Goal: Information Seeking & Learning: Compare options

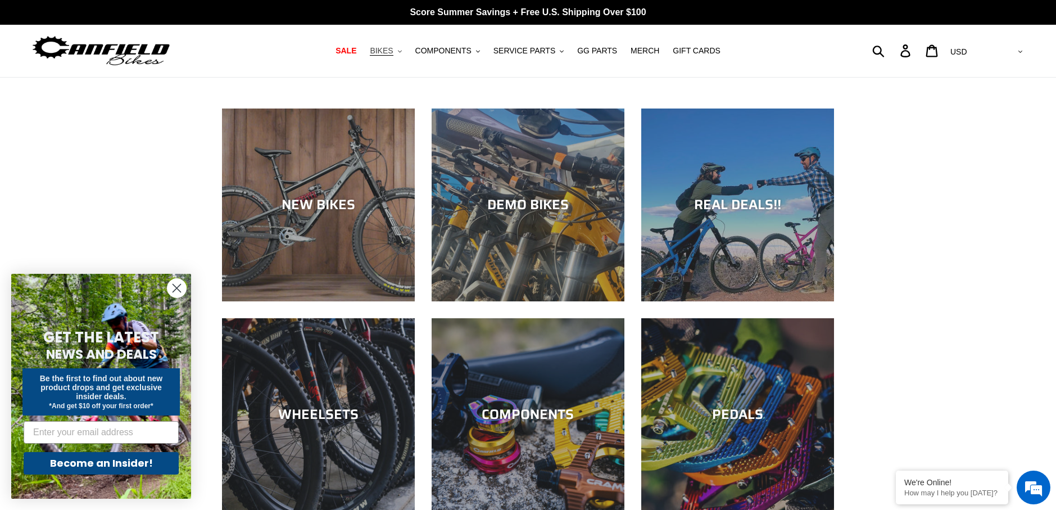
click at [402, 52] on icon ".cls-1{fill:#231f20}" at bounding box center [400, 51] width 4 height 4
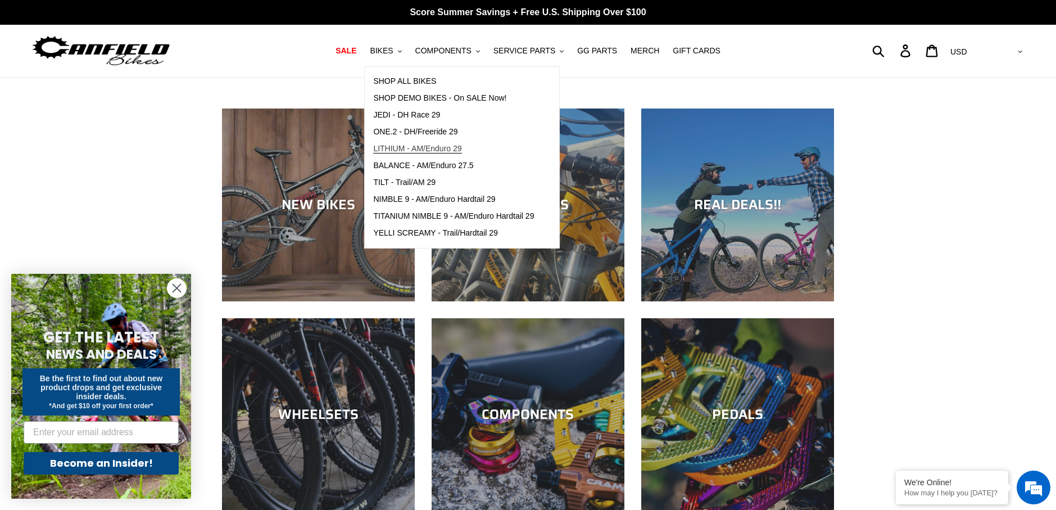
click at [442, 149] on span "LITHIUM - AM/Enduro 29" at bounding box center [417, 149] width 88 height 10
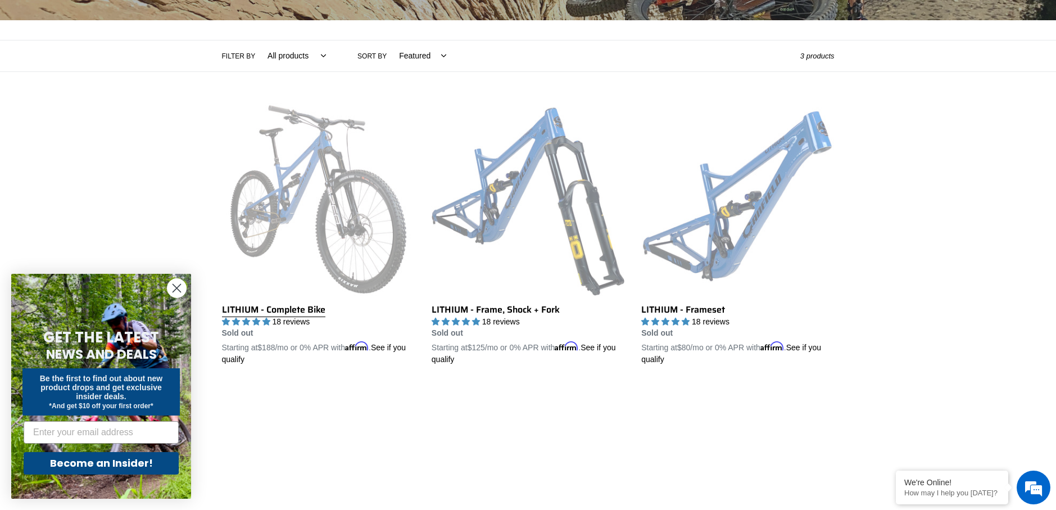
scroll to position [225, 0]
click at [338, 193] on link "LITHIUM - Complete Bike" at bounding box center [318, 235] width 193 height 263
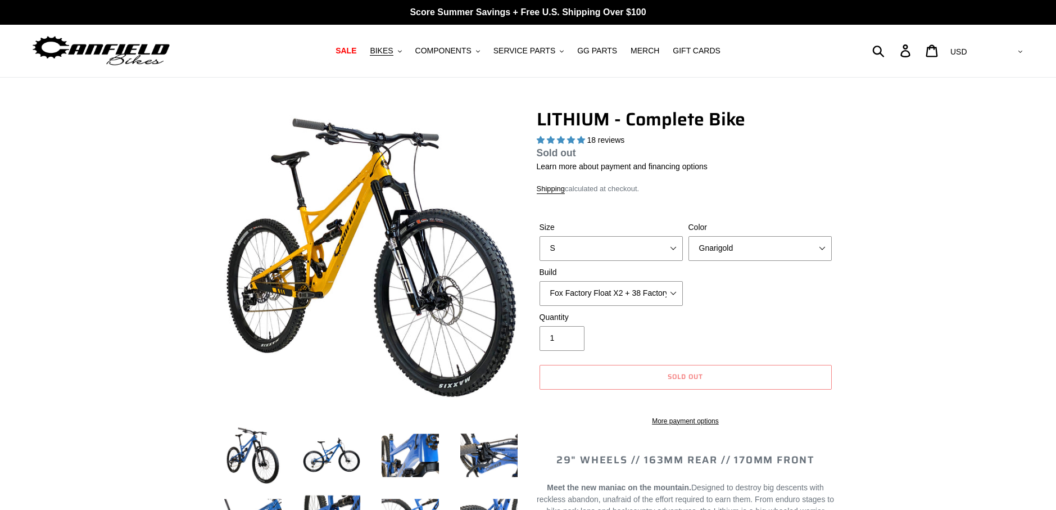
select select "highest-rating"
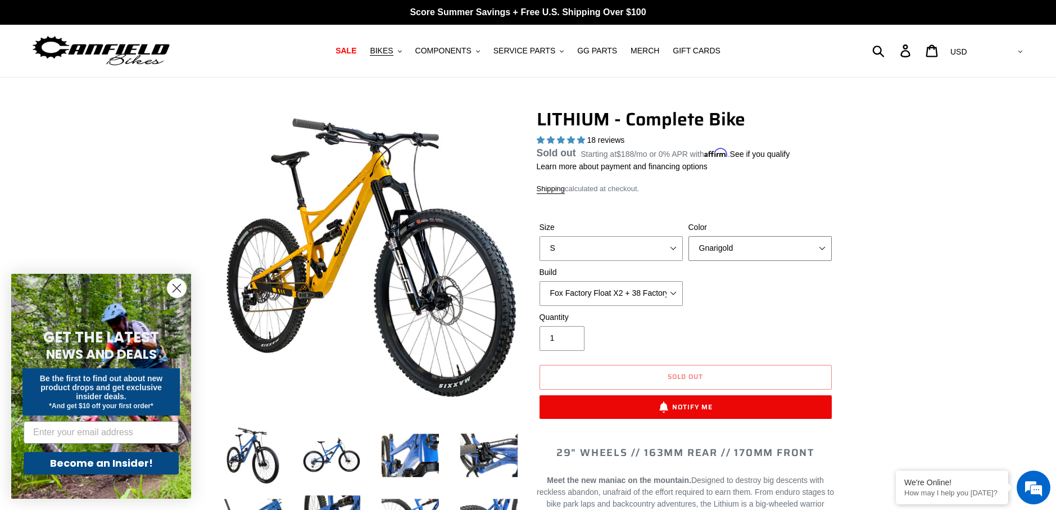
click at [747, 246] on select "Gnarigold Blue Velvet Stealth Black" at bounding box center [760, 248] width 143 height 25
click at [689, 249] on select "Gnarigold Blue Velvet Stealth Black" at bounding box center [760, 248] width 143 height 25
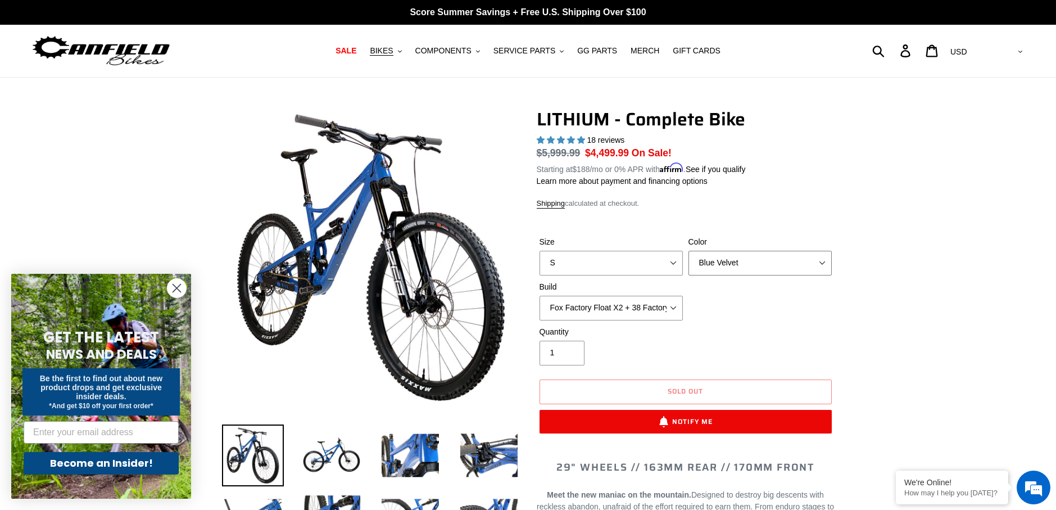
click at [757, 255] on select "Gnarigold Blue Velvet Stealth Black" at bounding box center [760, 263] width 143 height 25
click at [689, 251] on select "Gnarigold Blue Velvet Stealth Black" at bounding box center [760, 263] width 143 height 25
click at [755, 258] on select "Gnarigold Blue Velvet Stealth Black" at bounding box center [760, 263] width 143 height 25
select select "Stealth Black"
click at [689, 251] on select "Gnarigold Blue Velvet Stealth Black" at bounding box center [760, 263] width 143 height 25
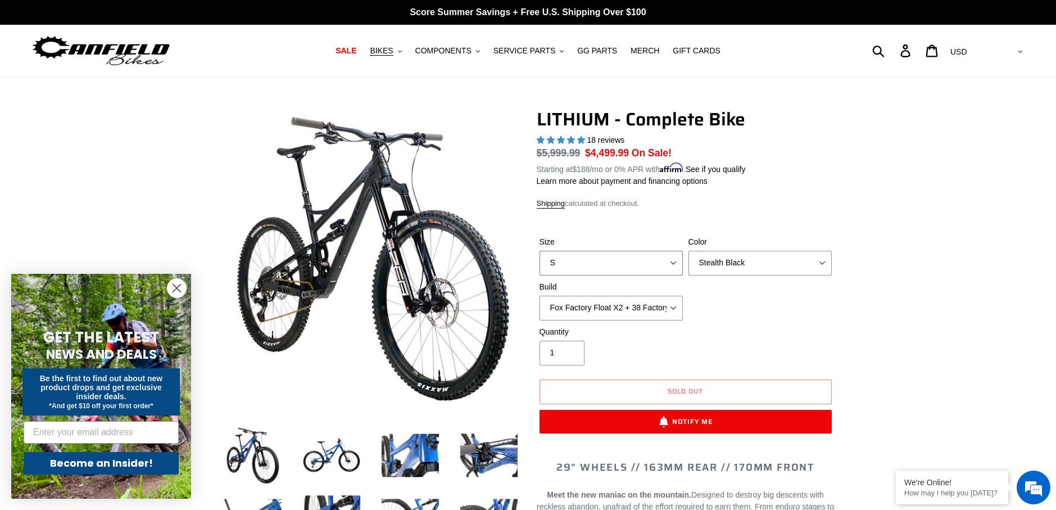
click at [609, 260] on select "S M L XL" at bounding box center [611, 263] width 143 height 25
select select "M"
click at [540, 251] on select "S M L XL" at bounding box center [611, 263] width 143 height 25
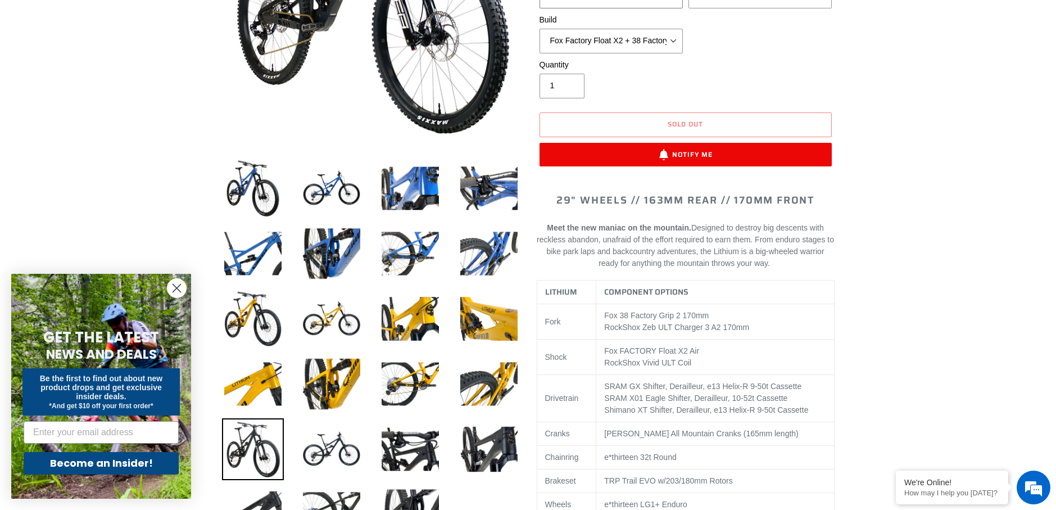
scroll to position [281, 0]
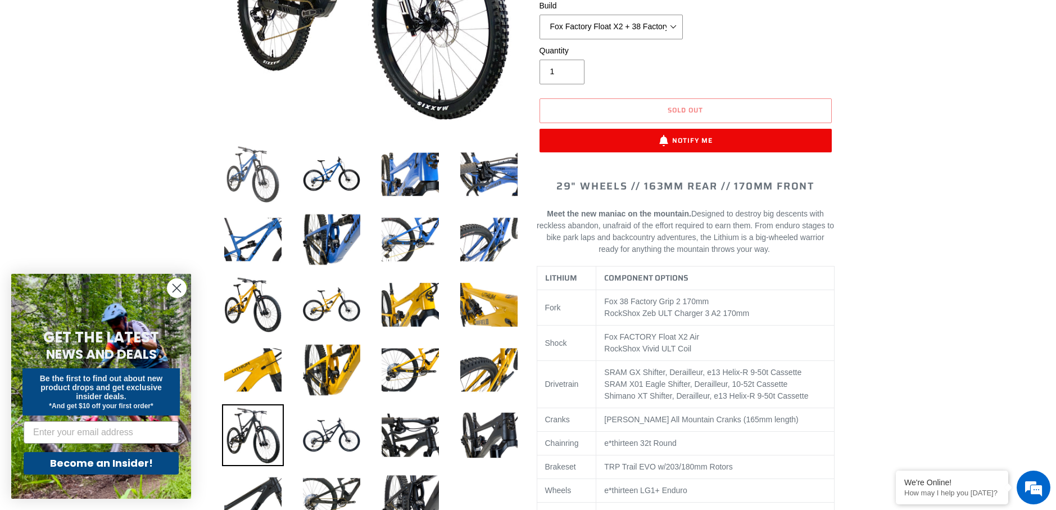
click at [242, 171] on img at bounding box center [253, 174] width 62 height 62
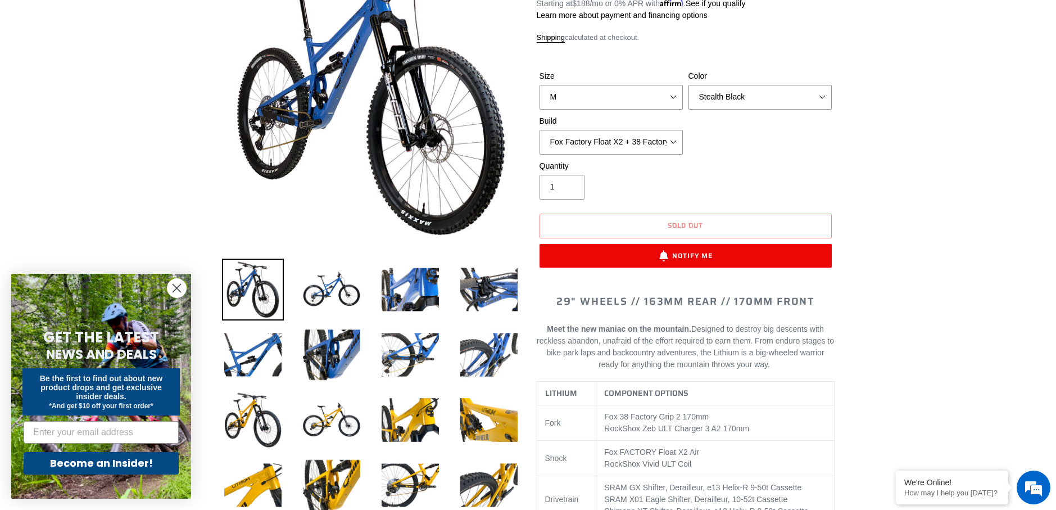
scroll to position [56, 0]
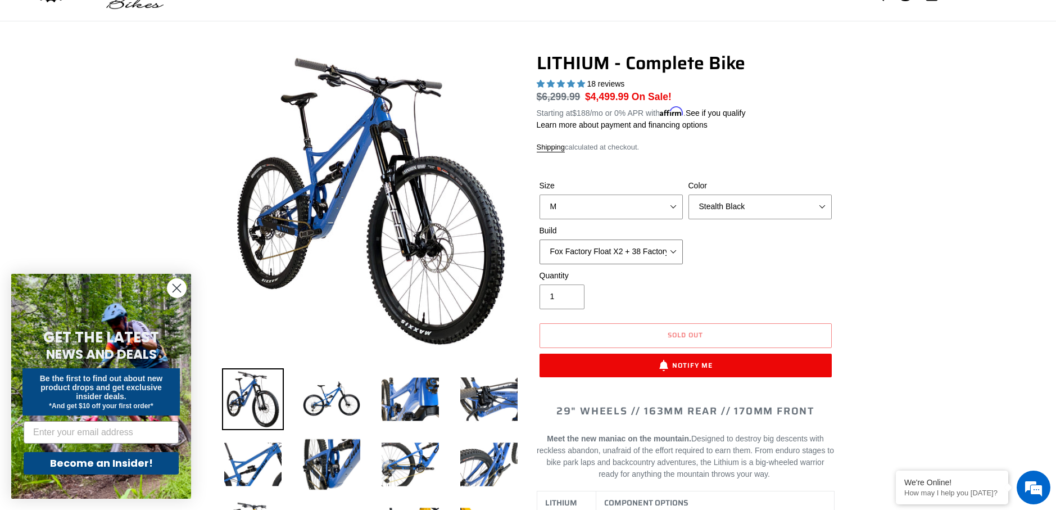
click at [650, 250] on select "Fox Factory Float X2 + 38 Factory Grip 2 170 + SRAM GX Fox Factory Float X2 + 3…" at bounding box center [611, 251] width 143 height 25
select select "RockShox Vivid ULT Coil + Zeb ULT Chg 3 + SRAM GX"
click at [540, 239] on select "Fox Factory Float X2 + 38 Factory Grip 2 170 + SRAM GX Fox Factory Float X2 + 3…" at bounding box center [611, 251] width 143 height 25
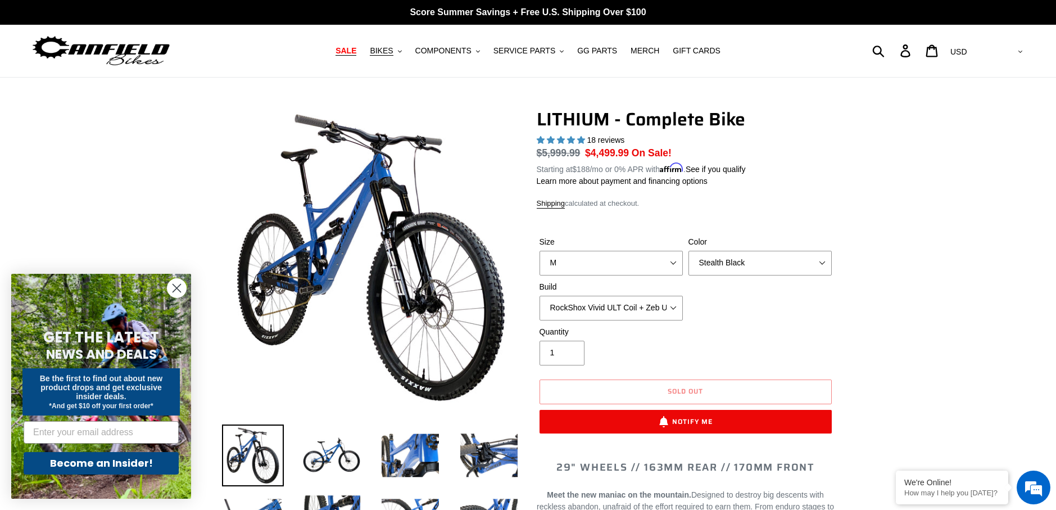
click at [356, 53] on span "SALE" at bounding box center [346, 51] width 21 height 10
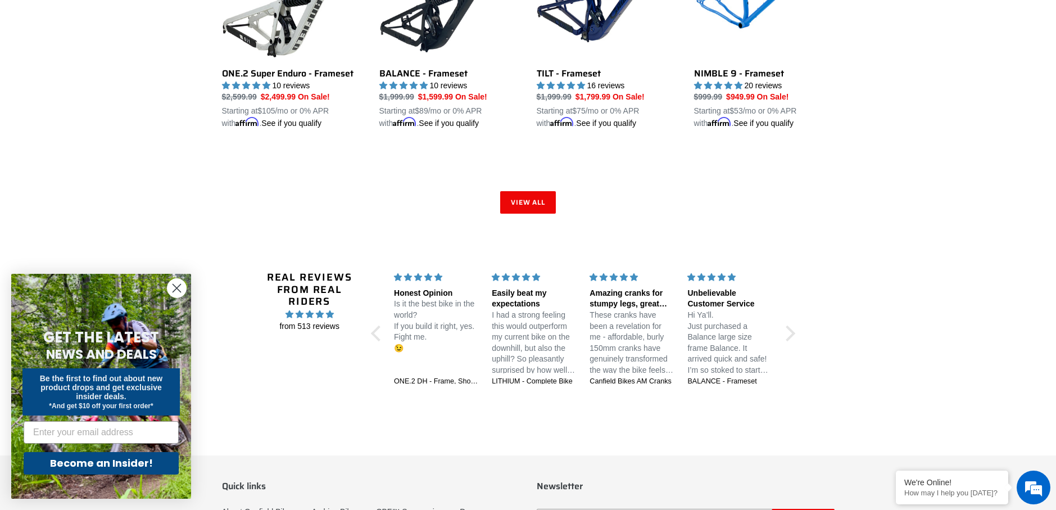
scroll to position [1799, 0]
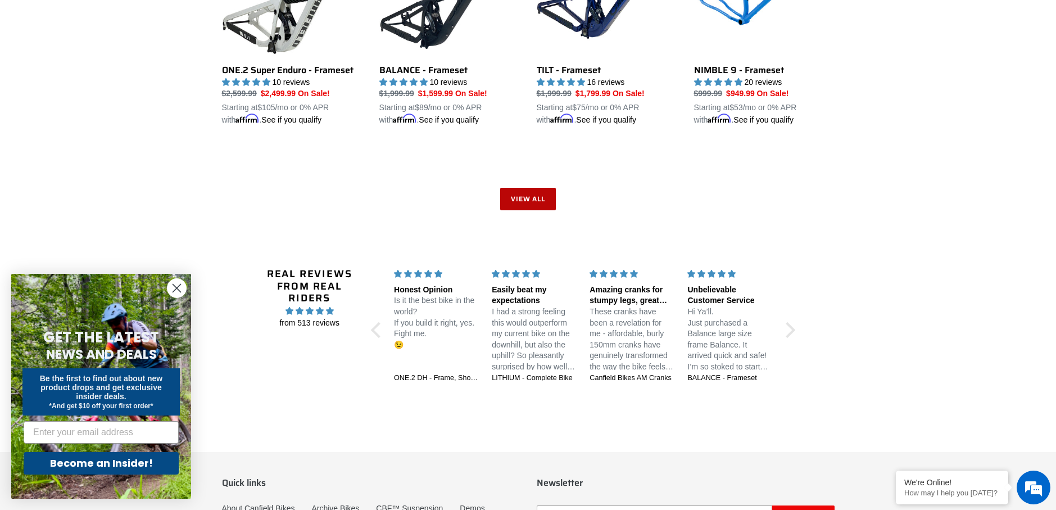
click at [546, 188] on link "View all" at bounding box center [528, 199] width 56 height 22
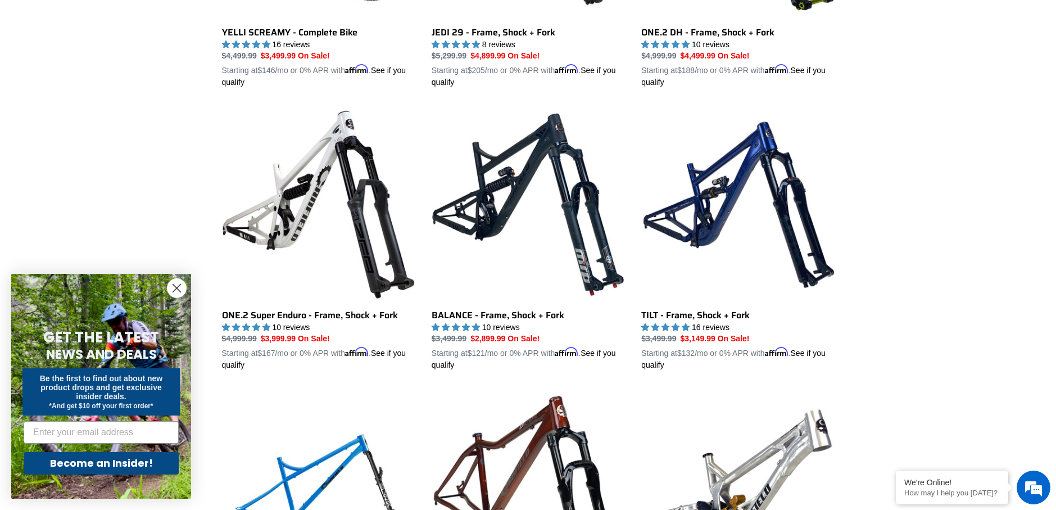
scroll to position [1068, 0]
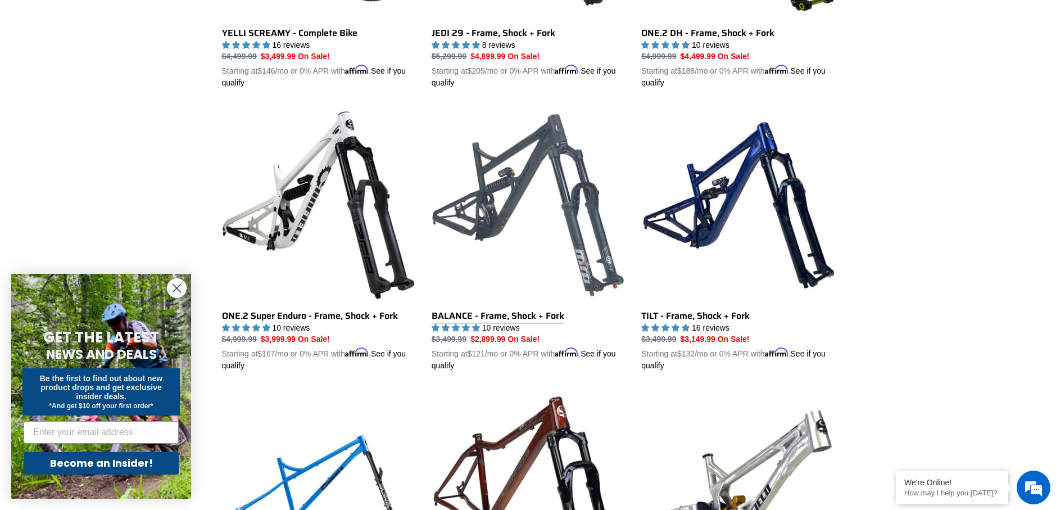
click at [500, 281] on link "BALANCE - Frame, Shock + Fork" at bounding box center [528, 239] width 193 height 263
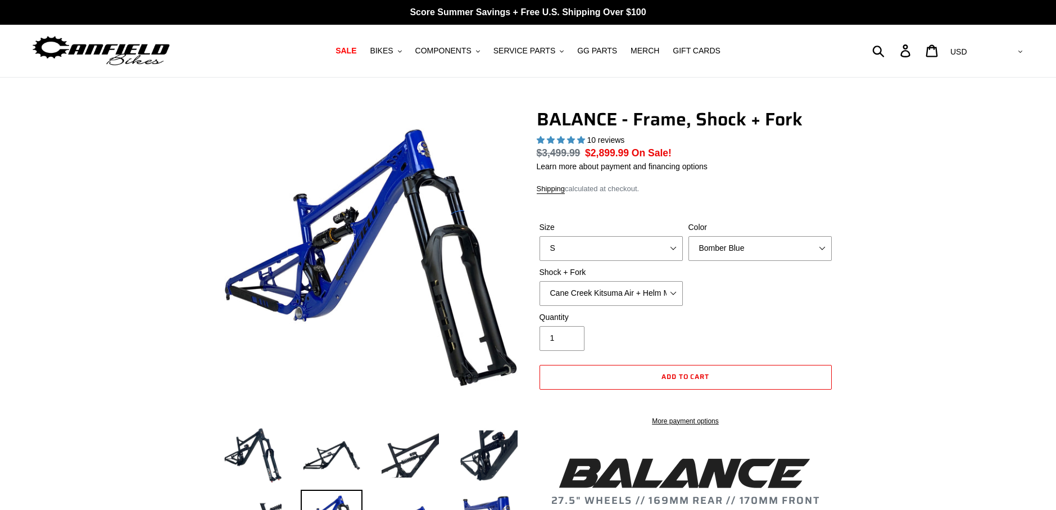
select select "highest-rating"
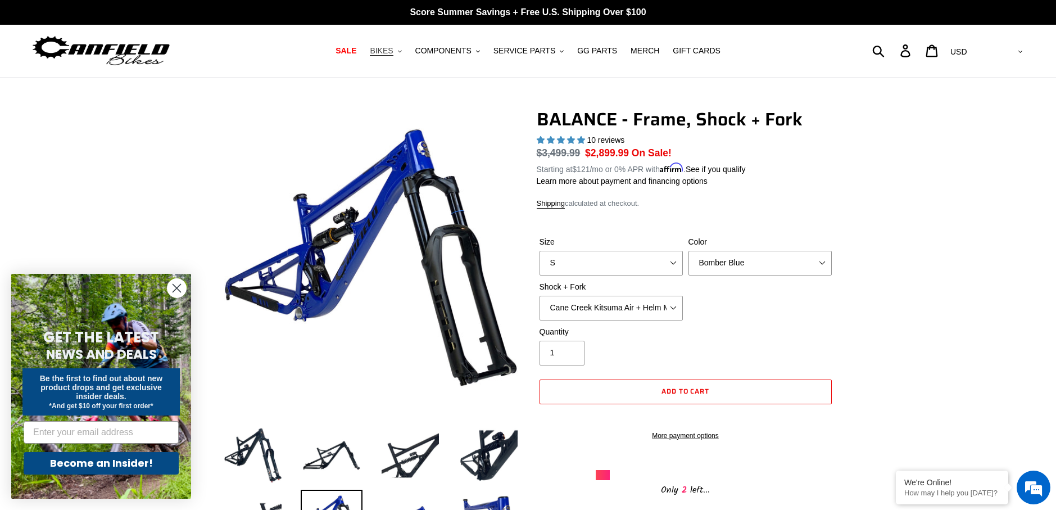
click at [407, 56] on button "BIKES .cls-1{fill:#231f20}" at bounding box center [385, 50] width 43 height 15
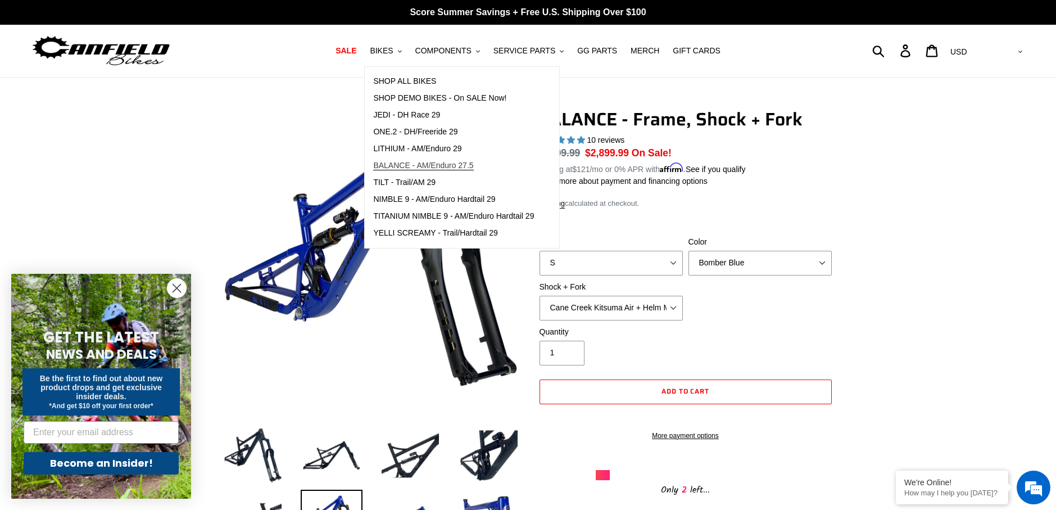
click at [473, 166] on span "BALANCE - AM/Enduro 27.5" at bounding box center [423, 166] width 100 height 10
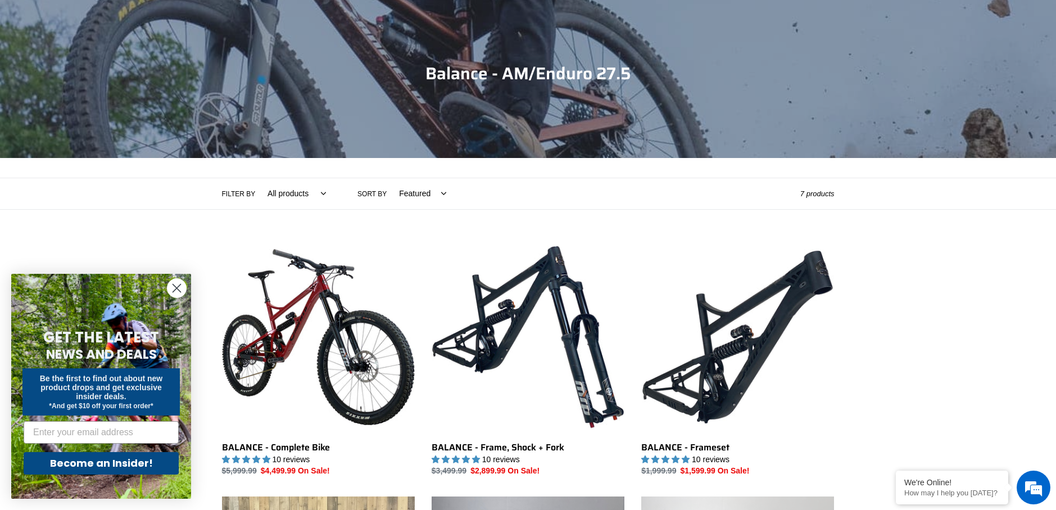
scroll to position [225, 0]
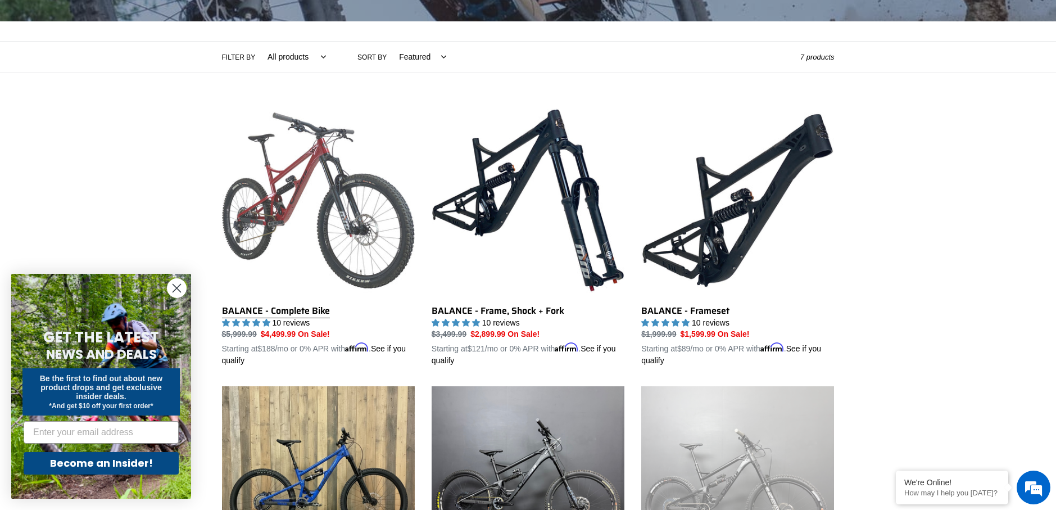
click at [284, 232] on link "BALANCE - Complete Bike" at bounding box center [318, 235] width 193 height 263
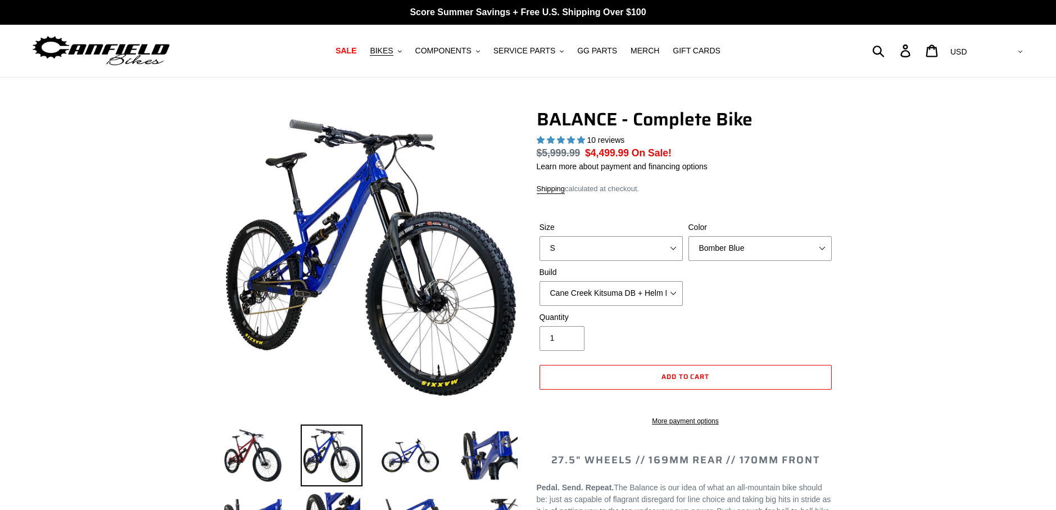
select select "highest-rating"
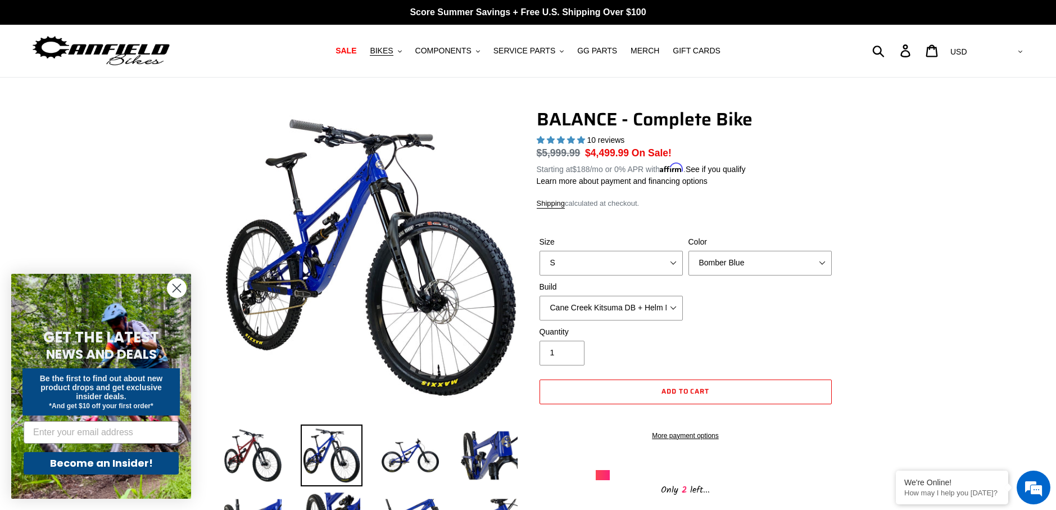
select select "RockShox Vivid ULT + Zeb ULT + SRAM GX"
click at [540, 296] on select "Cane Creek Kitsuma DB + Helm MKII + SRAM GX Cane Creek Kitsuma DB + Helm MKII +…" at bounding box center [611, 308] width 143 height 25
click at [462, 444] on img at bounding box center [489, 455] width 62 height 62
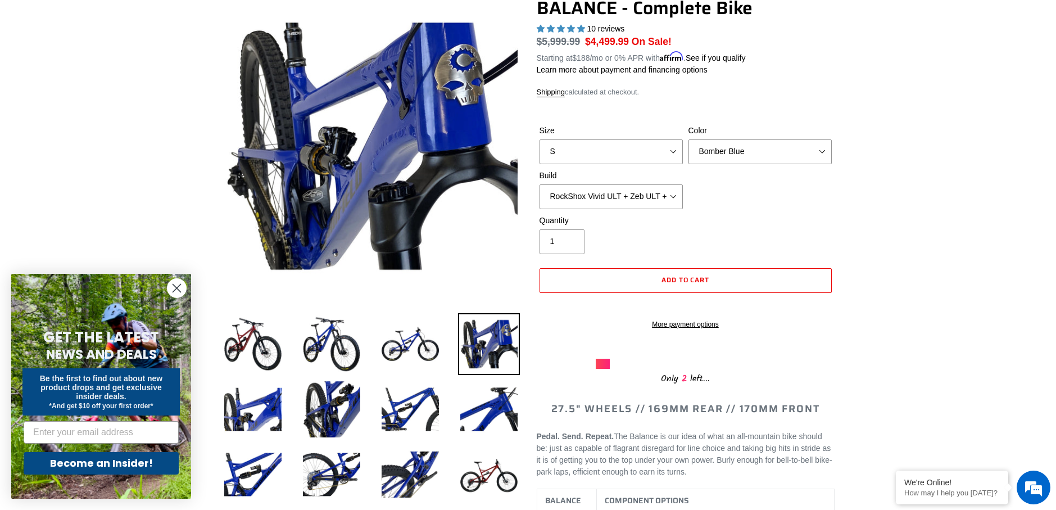
scroll to position [112, 0]
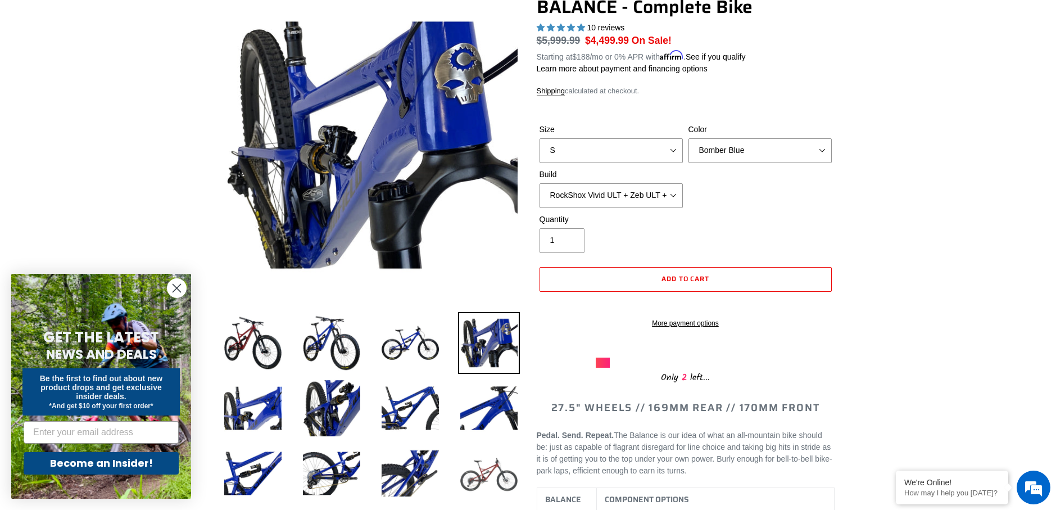
click at [468, 444] on img at bounding box center [489, 473] width 62 height 62
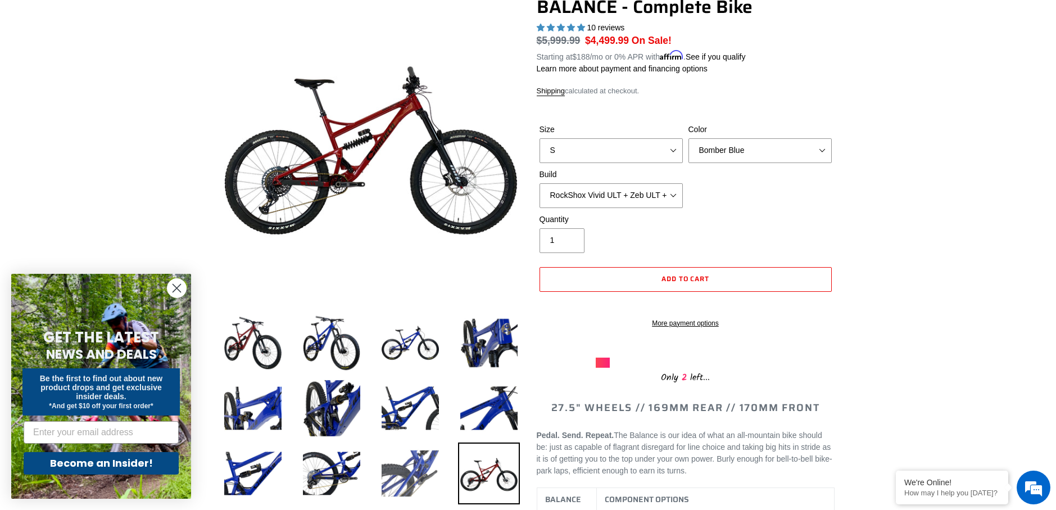
click at [438, 454] on img at bounding box center [410, 473] width 62 height 62
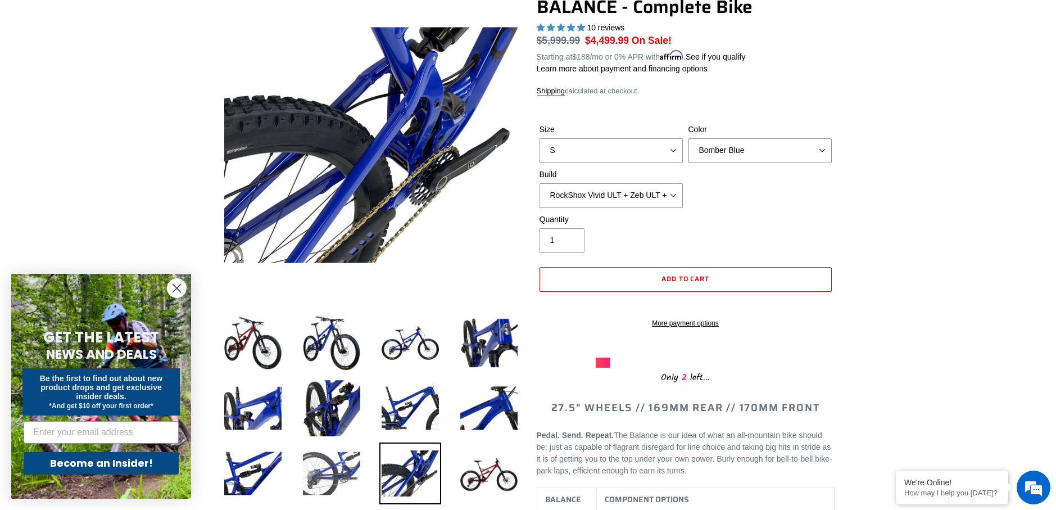
click at [354, 465] on img at bounding box center [332, 473] width 62 height 62
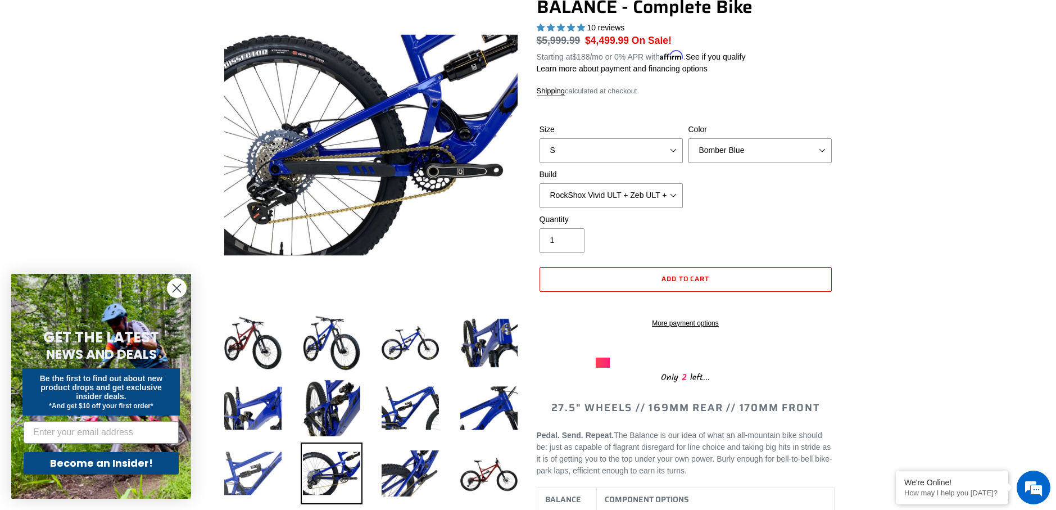
click at [272, 463] on img at bounding box center [253, 473] width 62 height 62
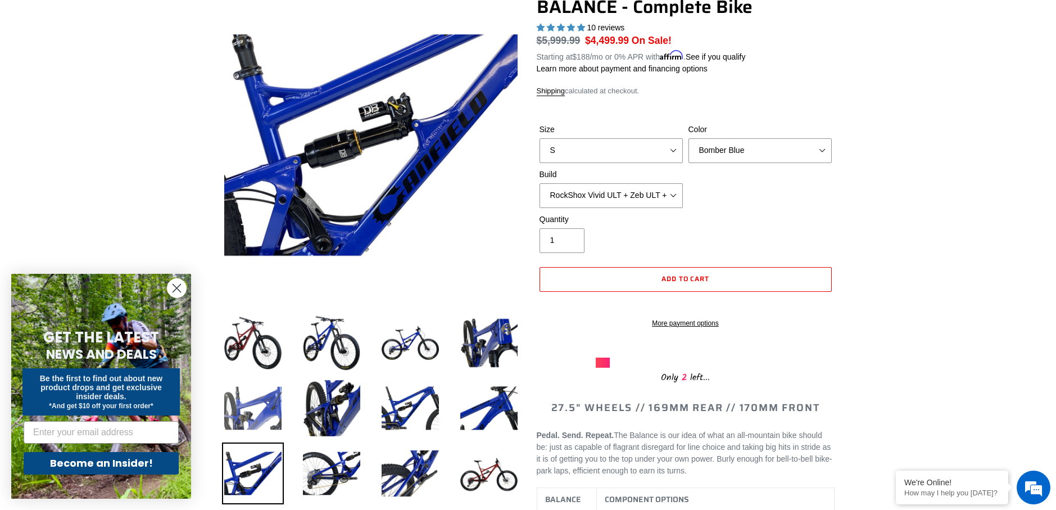
click at [265, 415] on img at bounding box center [253, 408] width 62 height 62
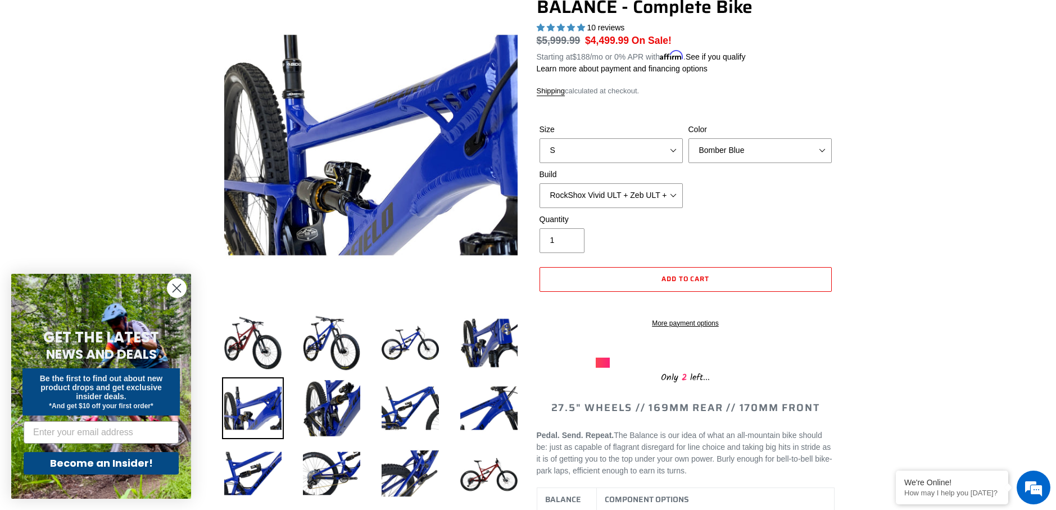
click at [365, 405] on li at bounding box center [402, 410] width 79 height 65
click at [349, 409] on img at bounding box center [332, 408] width 62 height 62
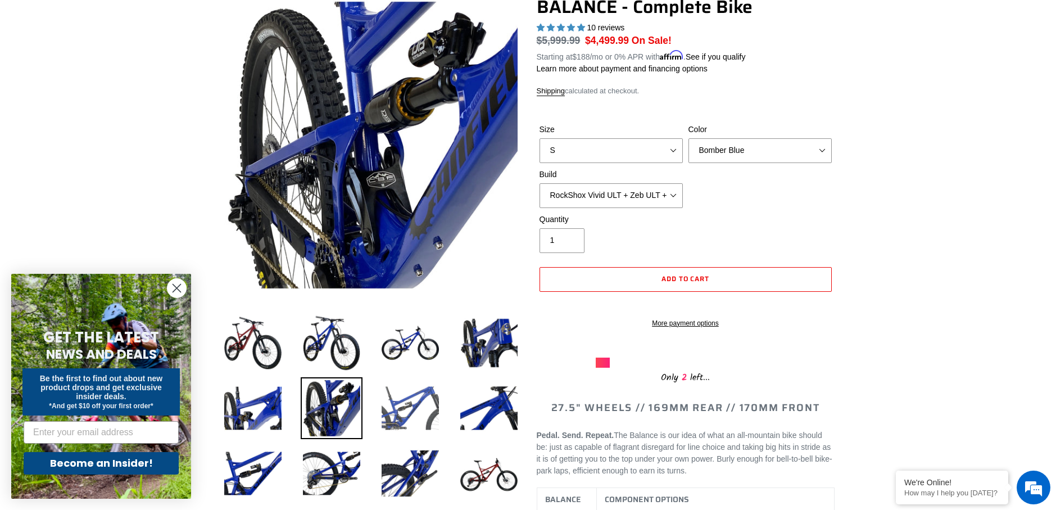
click at [395, 401] on img at bounding box center [410, 408] width 62 height 62
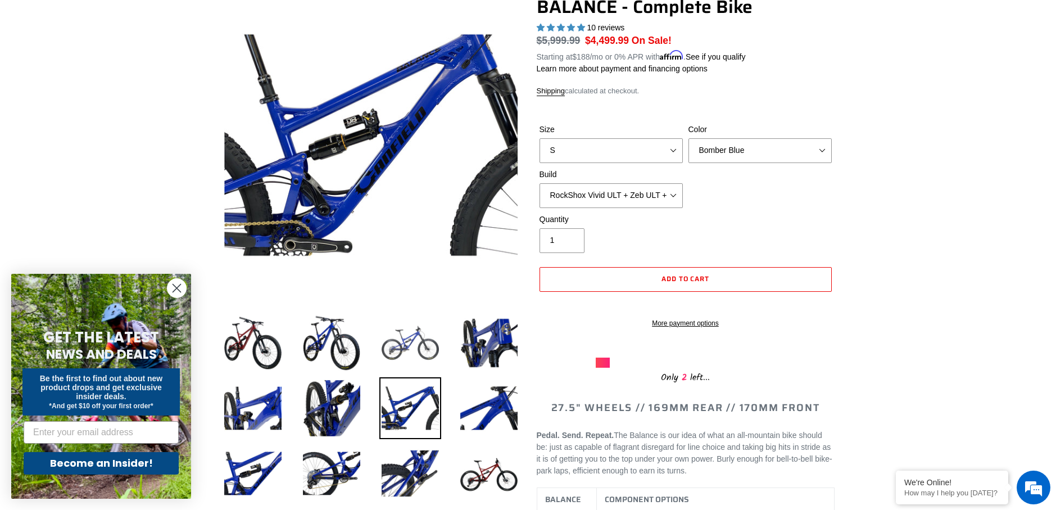
click at [427, 345] on img at bounding box center [410, 343] width 62 height 62
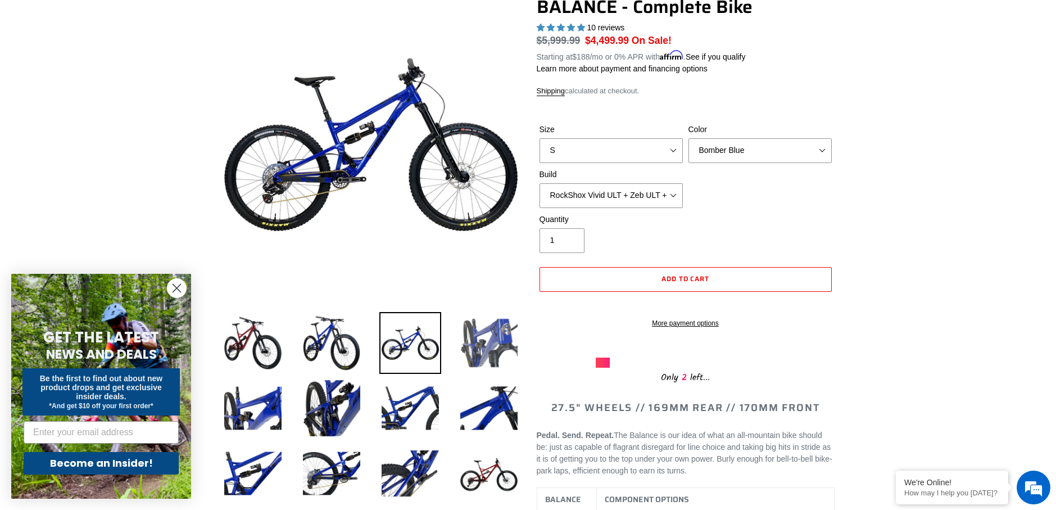
click at [460, 349] on img at bounding box center [489, 343] width 62 height 62
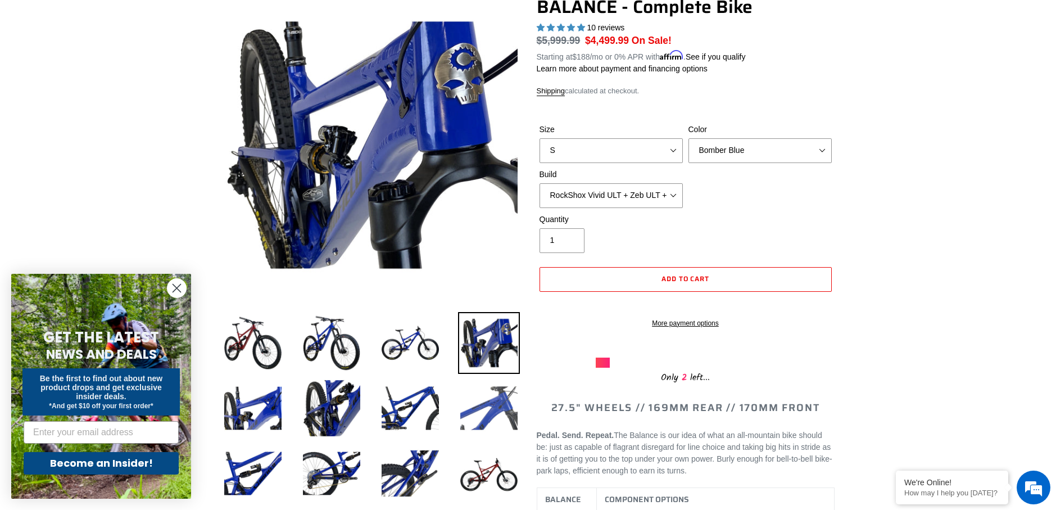
click at [484, 403] on img at bounding box center [489, 408] width 62 height 62
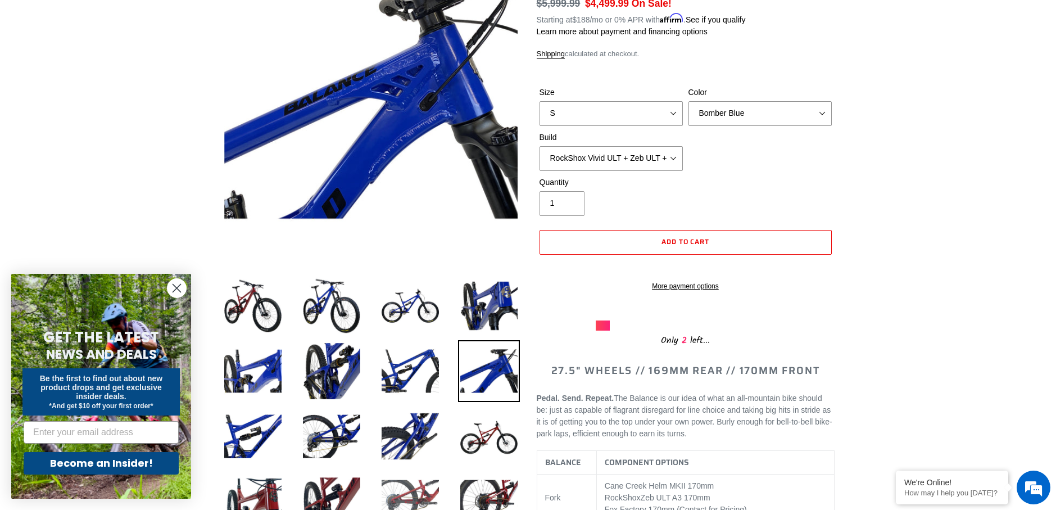
scroll to position [225, 0]
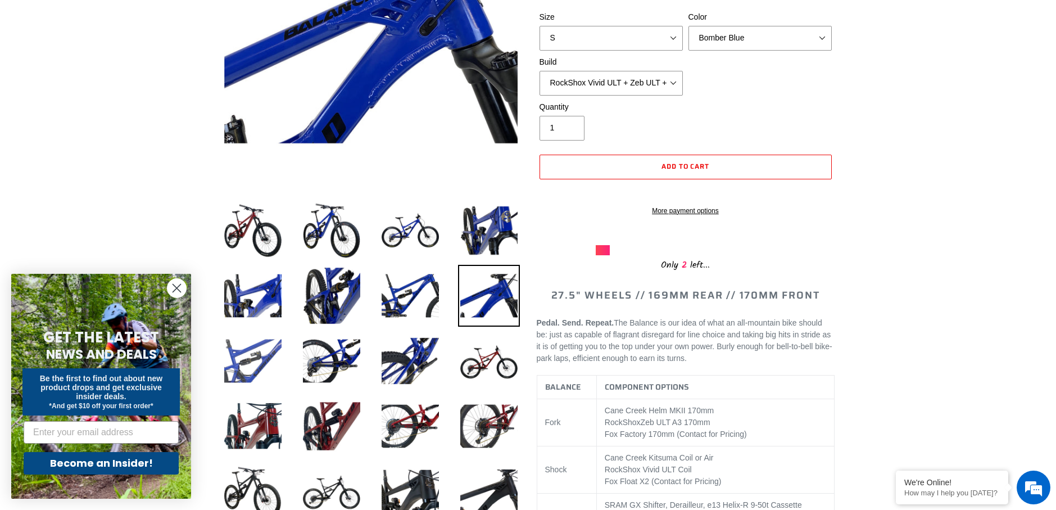
click at [264, 366] on img at bounding box center [253, 361] width 62 height 62
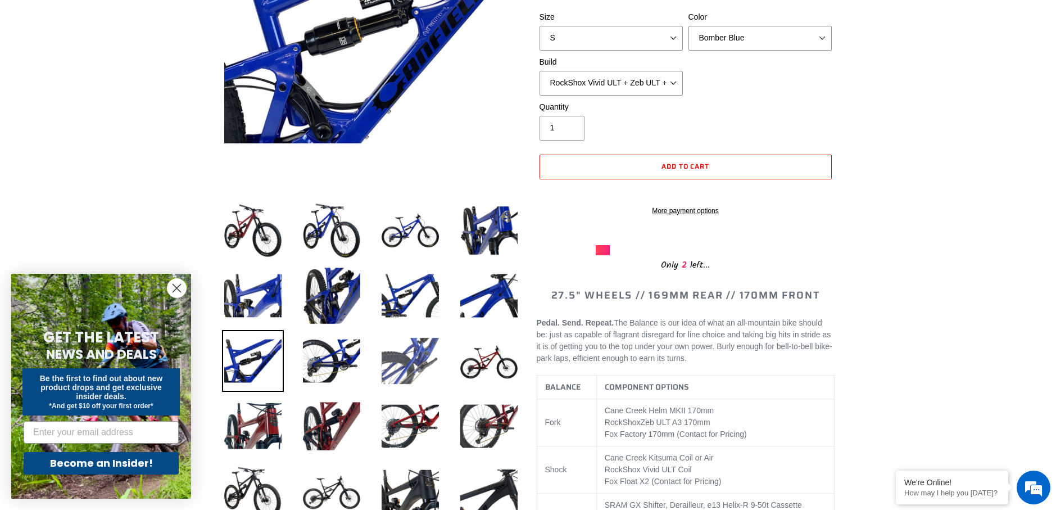
click at [394, 368] on img at bounding box center [410, 361] width 62 height 62
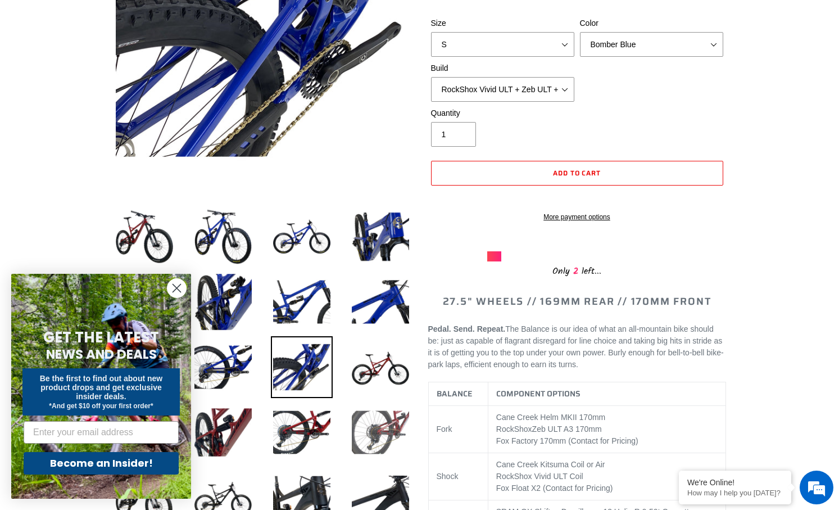
click at [383, 405] on img at bounding box center [381, 432] width 62 height 62
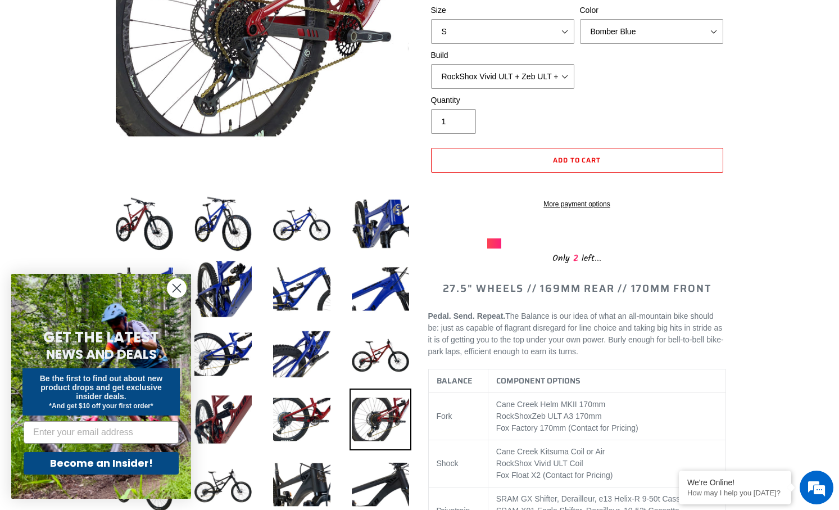
scroll to position [450, 0]
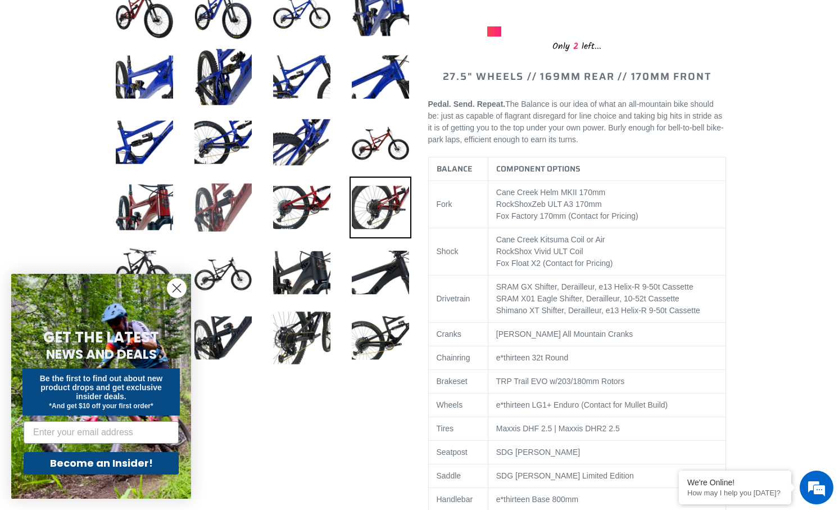
click at [233, 205] on img at bounding box center [223, 208] width 62 height 62
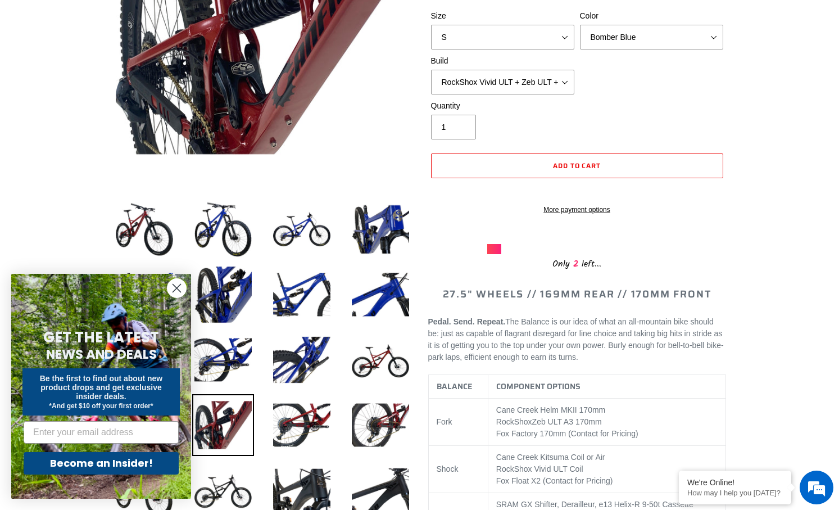
scroll to position [0, 0]
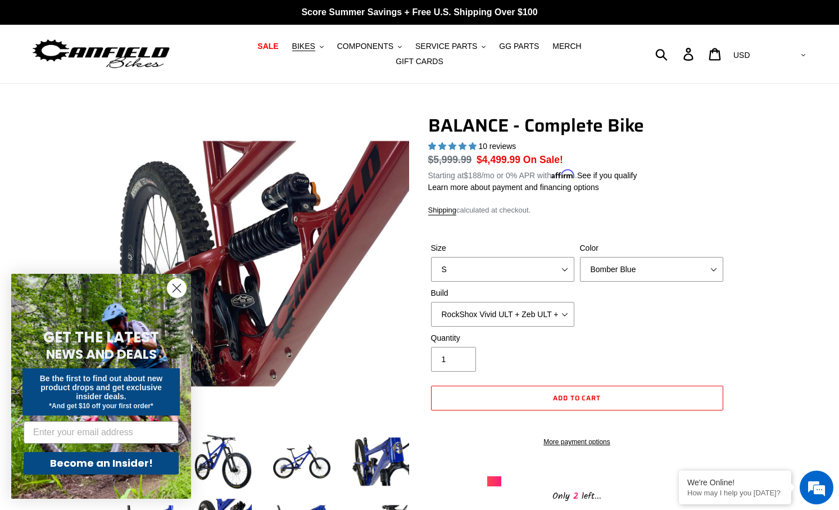
click at [174, 287] on circle "Close dialog" at bounding box center [177, 288] width 19 height 19
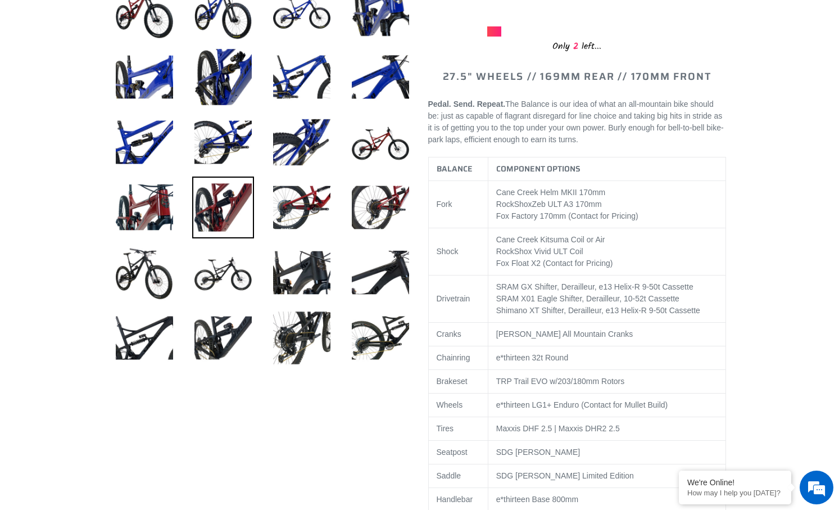
scroll to position [394, 0]
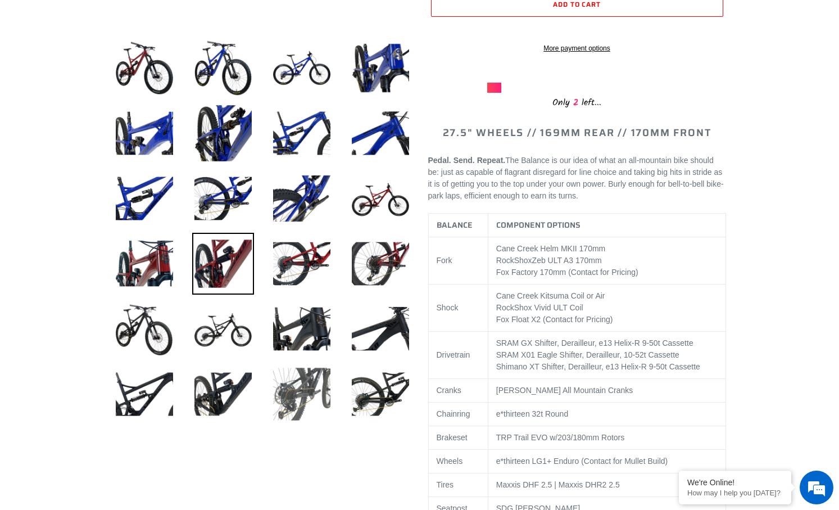
click at [307, 383] on img at bounding box center [302, 394] width 62 height 62
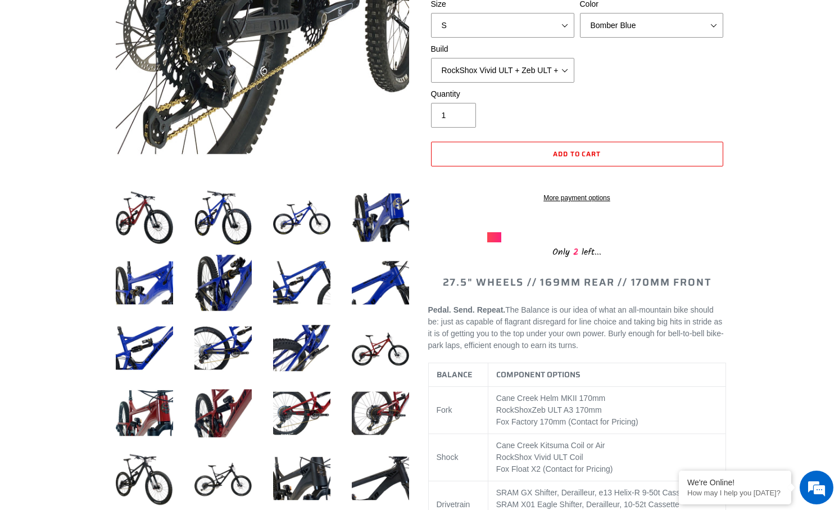
scroll to position [56, 0]
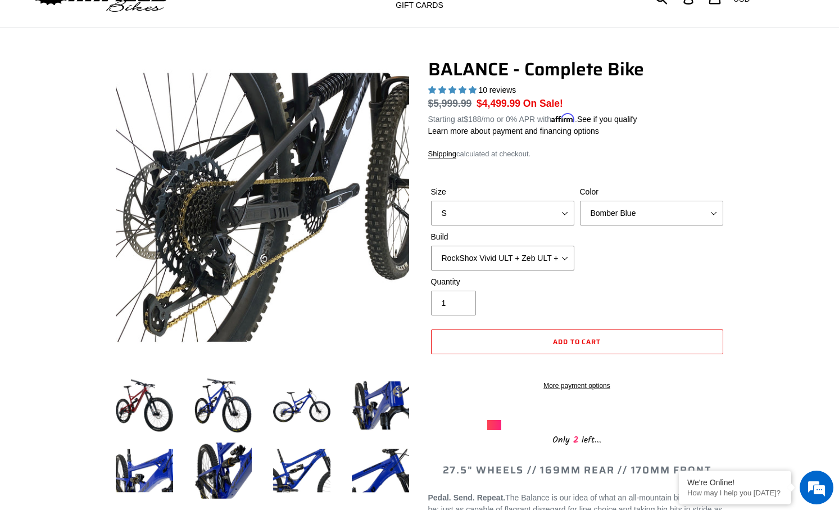
click at [543, 247] on select "Cane Creek Kitsuma DB + Helm MKII + SRAM GX Cane Creek Kitsuma DB + Helm MKII +…" at bounding box center [502, 258] width 143 height 25
click at [649, 209] on select "Bomber Blue Goat's Blood Stealth Black" at bounding box center [651, 213] width 143 height 25
select select "Goat's Blood"
click at [580, 201] on select "Bomber Blue Goat's Blood Stealth Black" at bounding box center [651, 213] width 143 height 25
click at [659, 219] on div "Size S M L XL Color Bomber Blue Goat's Blood Stealth Black Build Cane Creek Kit…" at bounding box center [577, 231] width 298 height 90
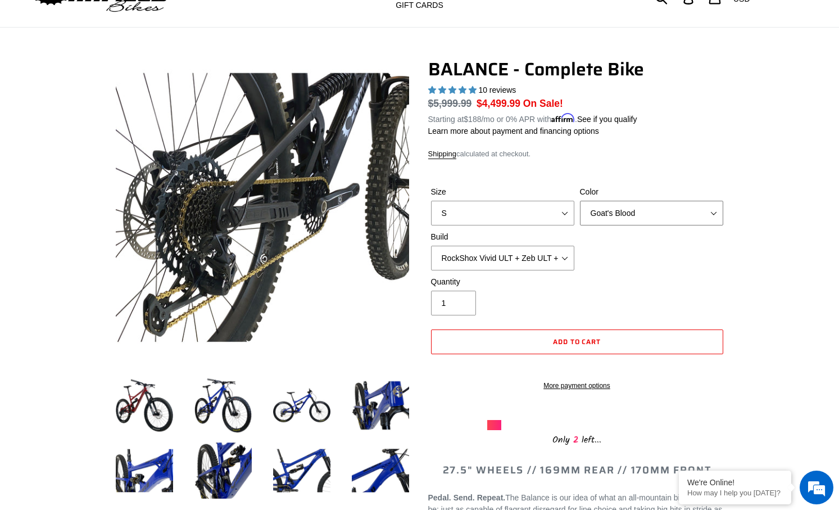
click at [660, 216] on select "Bomber Blue Goat's Blood Stealth Black" at bounding box center [651, 213] width 143 height 25
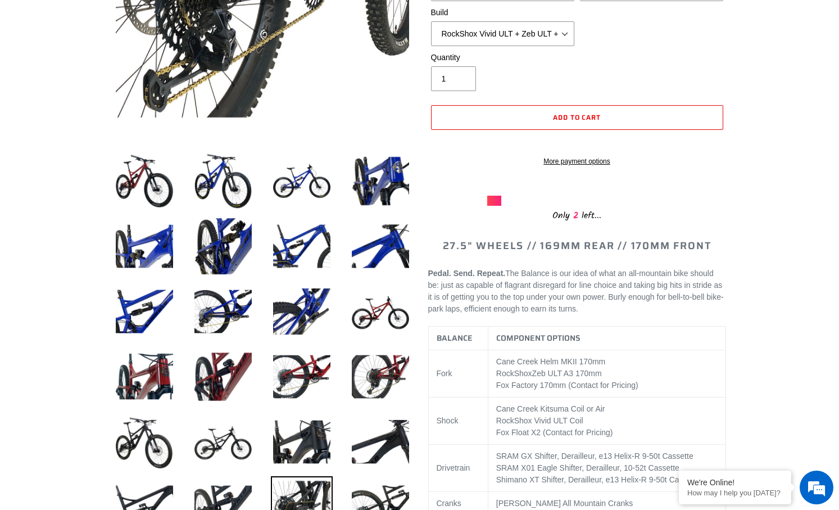
scroll to position [281, 0]
click at [142, 376] on img at bounding box center [145, 376] width 62 height 62
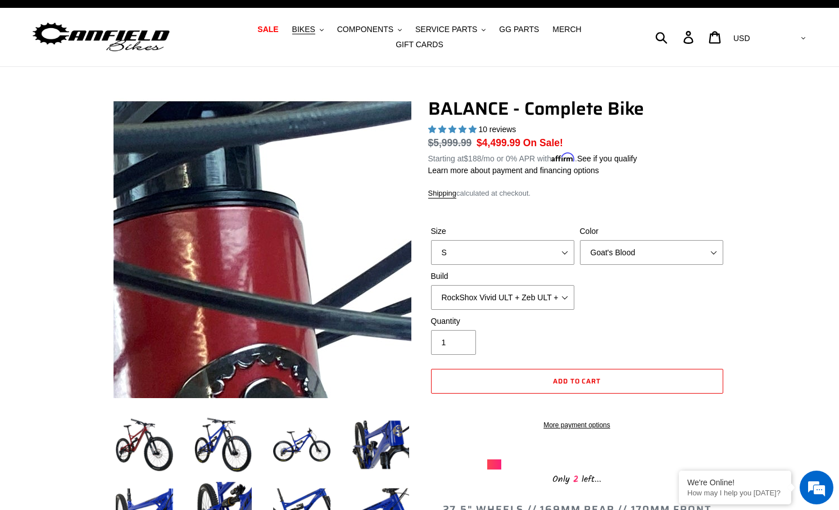
scroll to position [0, 0]
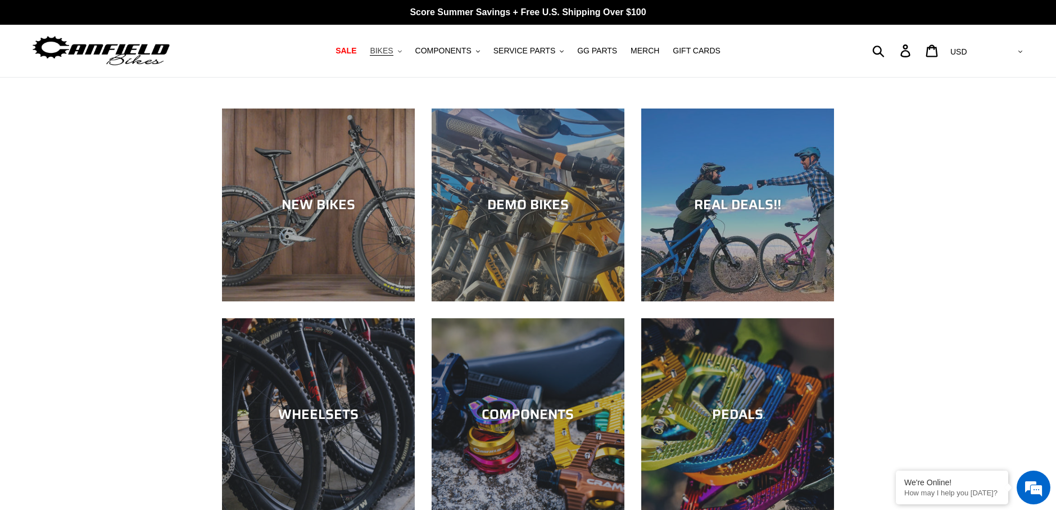
click at [390, 52] on span "BIKES" at bounding box center [381, 51] width 23 height 10
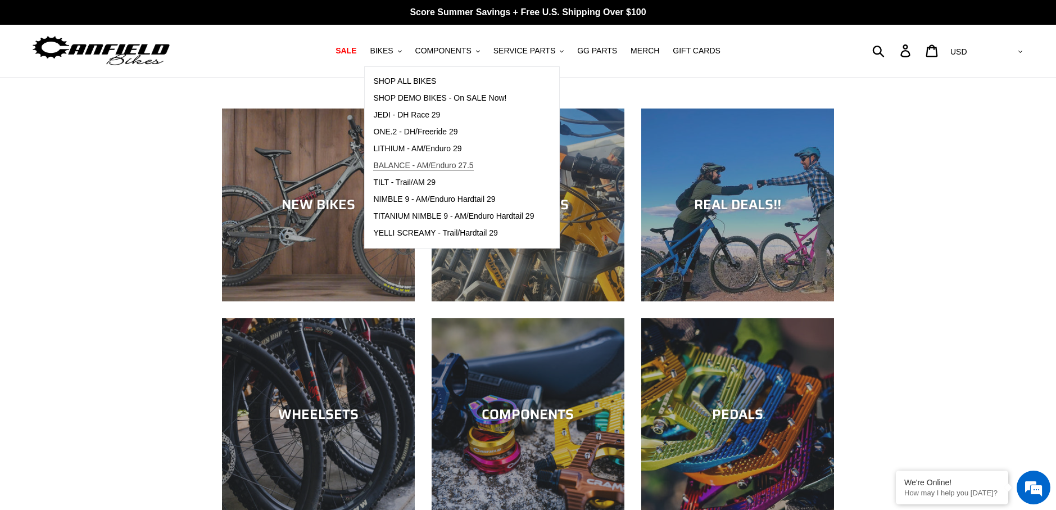
click at [413, 161] on span "BALANCE - AM/Enduro 27.5" at bounding box center [423, 166] width 100 height 10
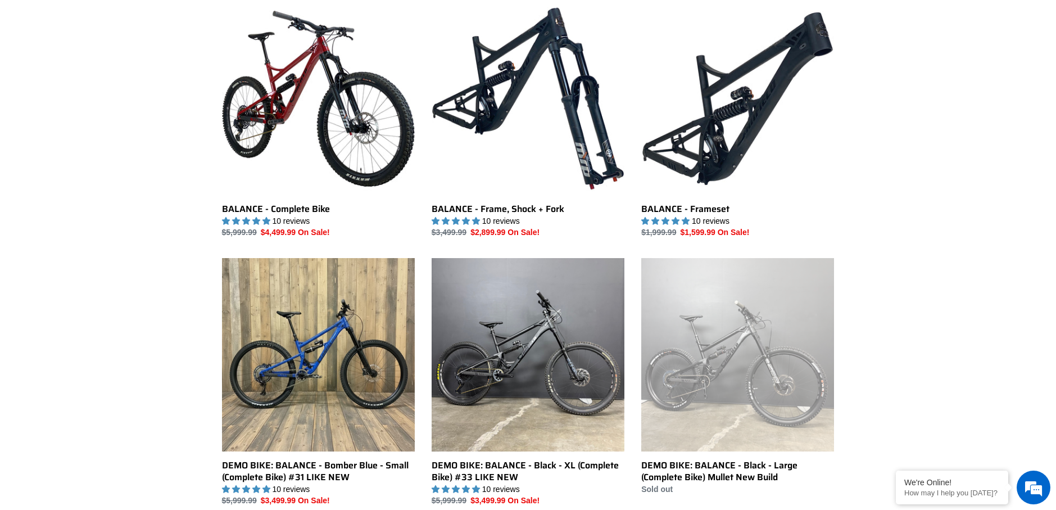
scroll to position [337, 0]
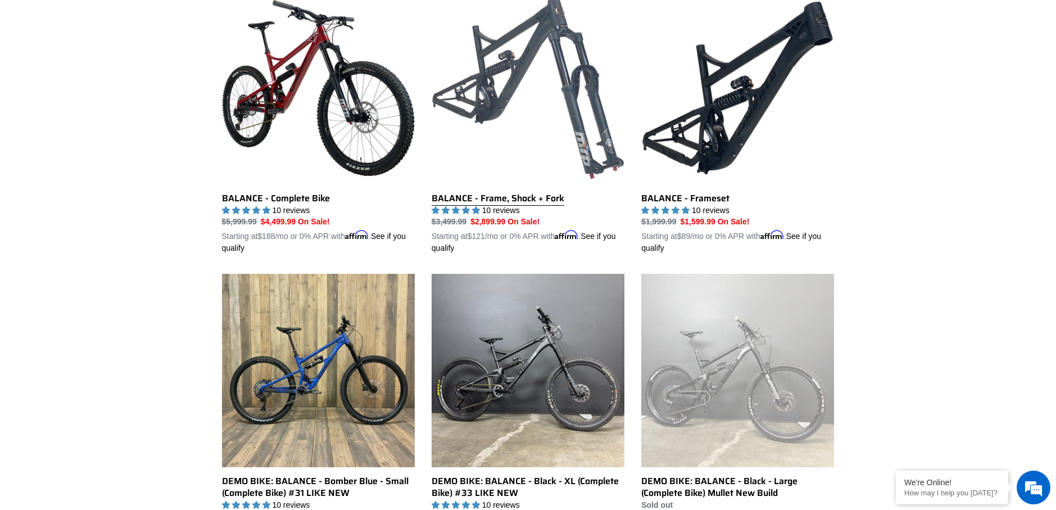
click at [546, 196] on link "BALANCE - Frame, Shock + Fork" at bounding box center [528, 123] width 193 height 263
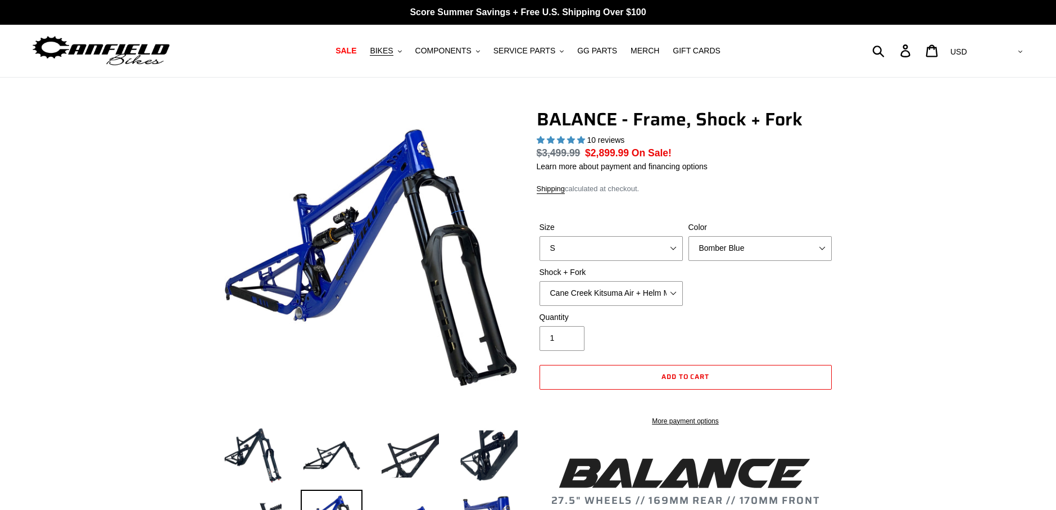
select select "highest-rating"
click at [658, 294] on select "Cane Creek Kitsuma Air + Helm MKII 27.5 170mm Fox Float X2 or DHX2 + Fox Float …" at bounding box center [611, 293] width 143 height 25
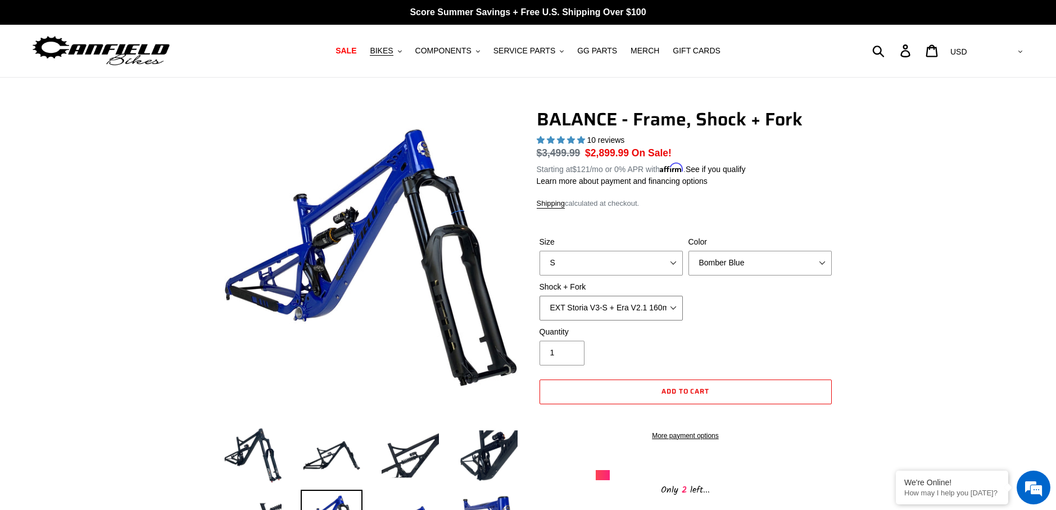
click at [540, 296] on select "Cane Creek Kitsuma Air + Helm MKII 27.5 170mm Fox Float X2 or DHX2 + Fox Float …" at bounding box center [611, 308] width 143 height 25
click at [643, 302] on select "Cane Creek Kitsuma Air + Helm MKII 27.5 170mm Fox Float X2 or DHX2 + Fox Float …" at bounding box center [611, 308] width 143 height 25
click at [540, 296] on select "Cane Creek Kitsuma Air + Helm MKII 27.5 170mm Fox Float X2 or DHX2 + Fox Float …" at bounding box center [611, 308] width 143 height 25
click at [467, 434] on img at bounding box center [489, 455] width 62 height 62
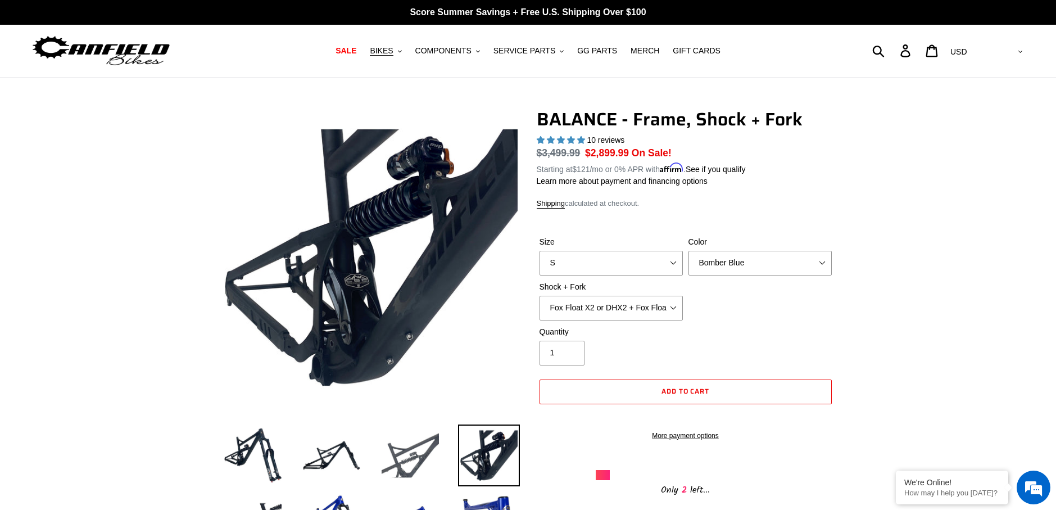
click at [403, 448] on img at bounding box center [410, 455] width 62 height 62
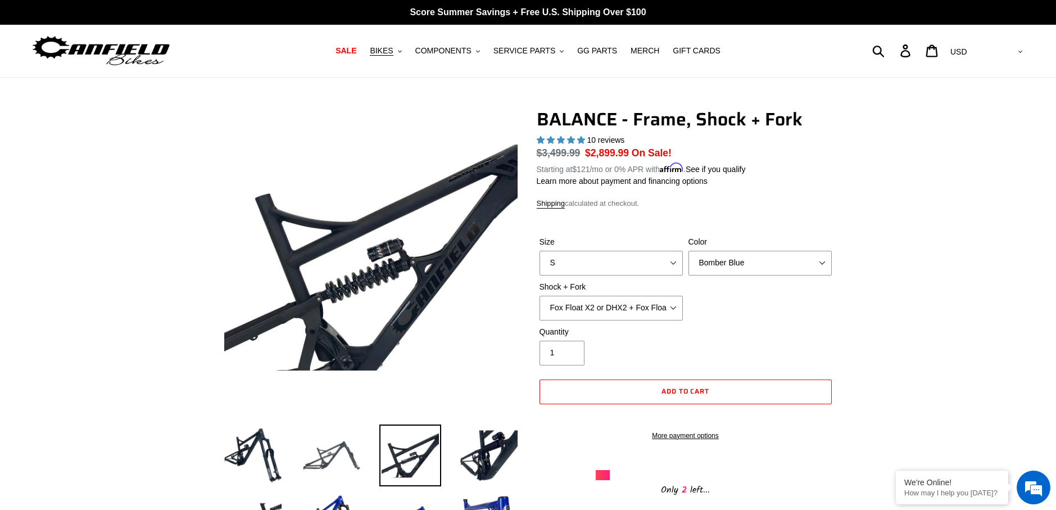
click at [340, 447] on img at bounding box center [332, 455] width 62 height 62
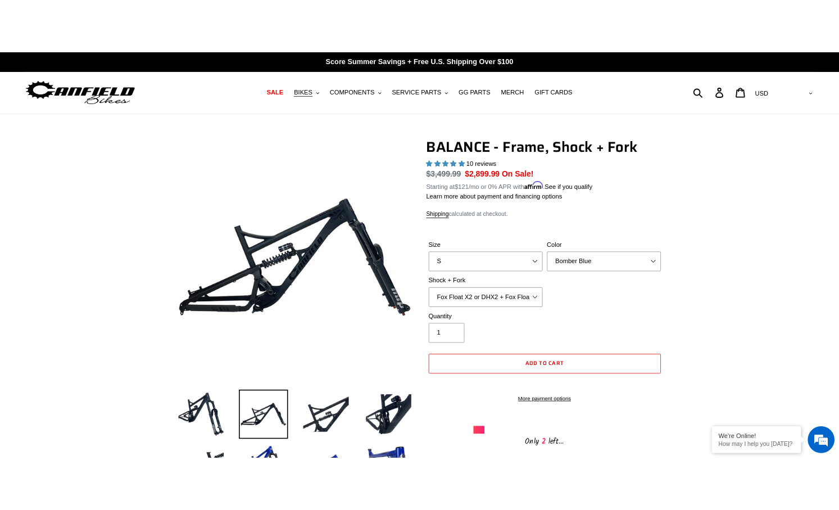
scroll to position [56, 0]
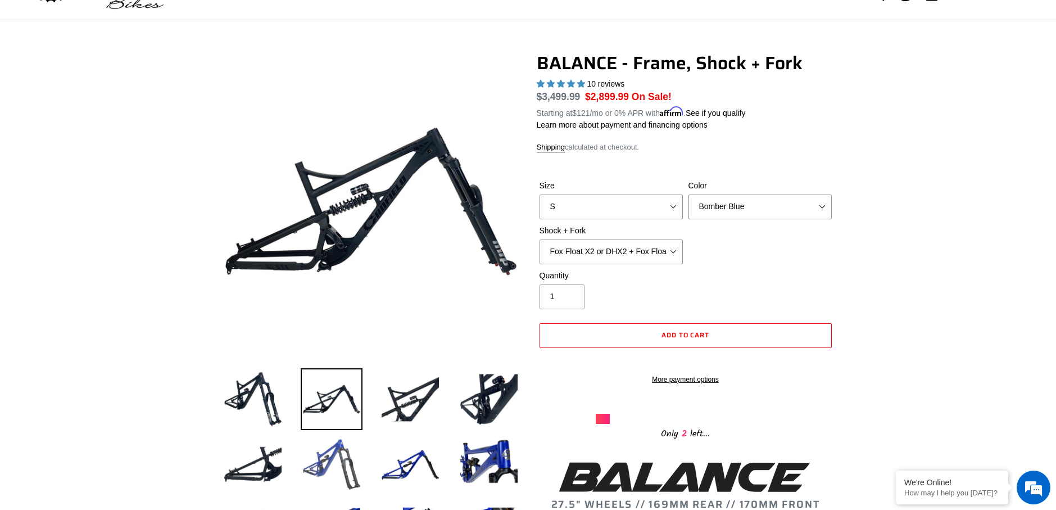
click at [352, 437] on img at bounding box center [332, 464] width 62 height 62
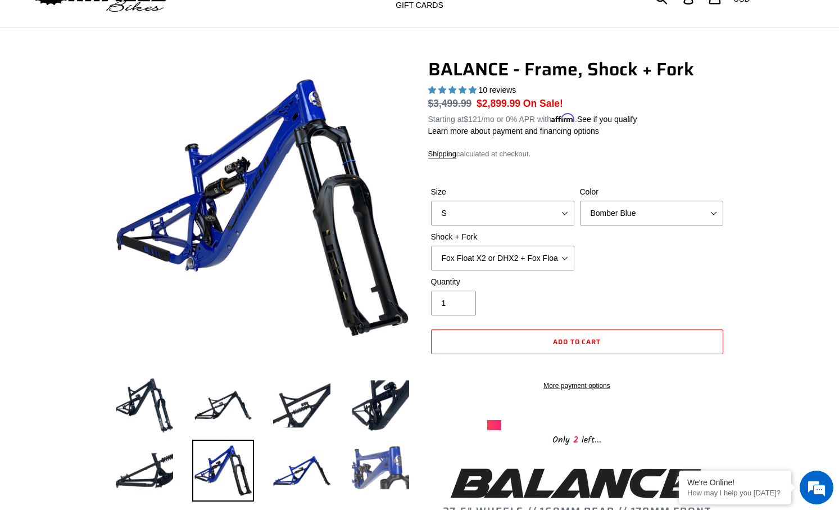
click at [383, 458] on img at bounding box center [381, 471] width 62 height 62
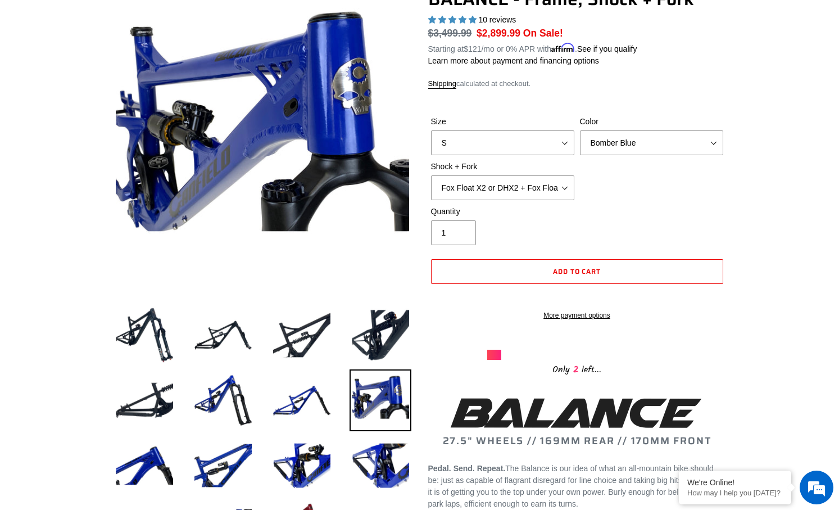
scroll to position [225, 0]
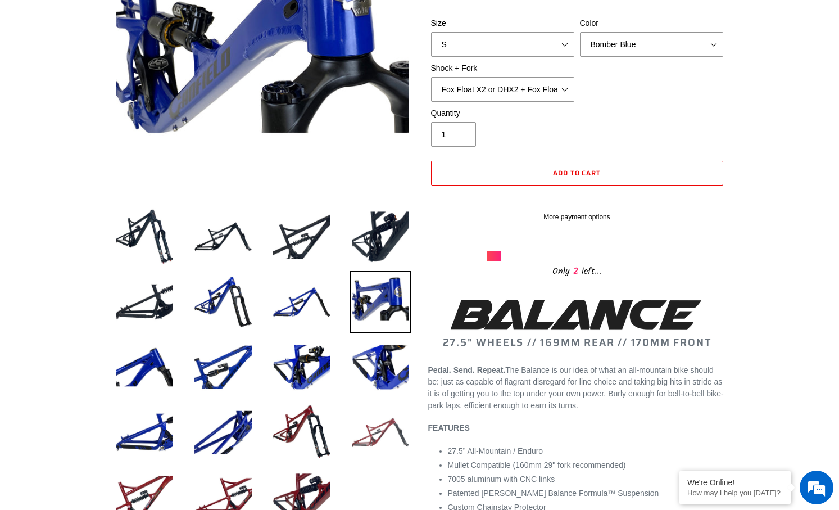
click at [381, 411] on img at bounding box center [381, 432] width 62 height 62
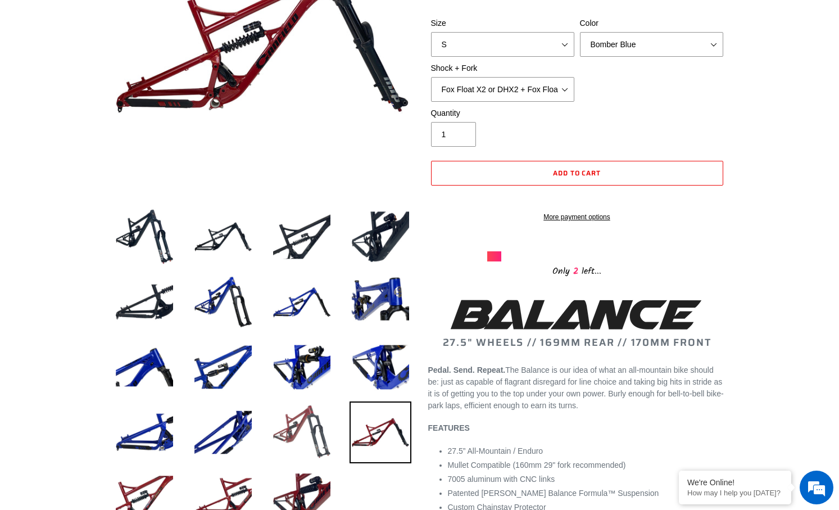
click at [315, 425] on img at bounding box center [302, 432] width 62 height 62
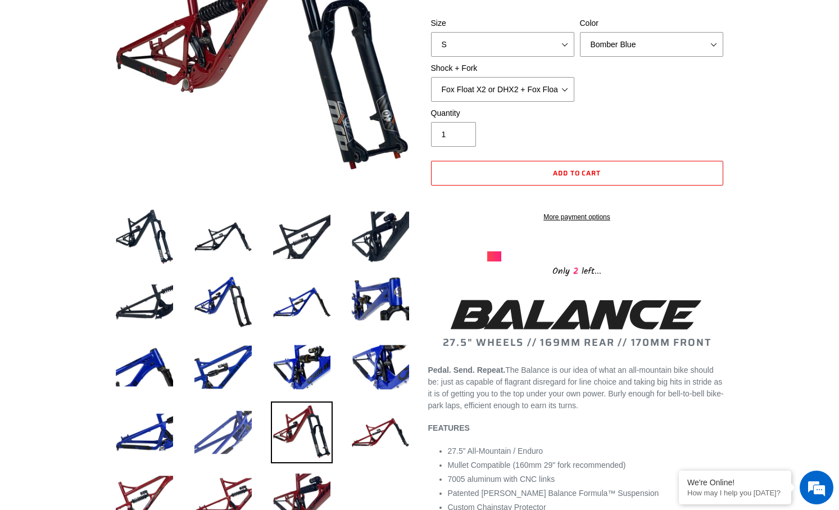
click at [230, 427] on img at bounding box center [223, 432] width 62 height 62
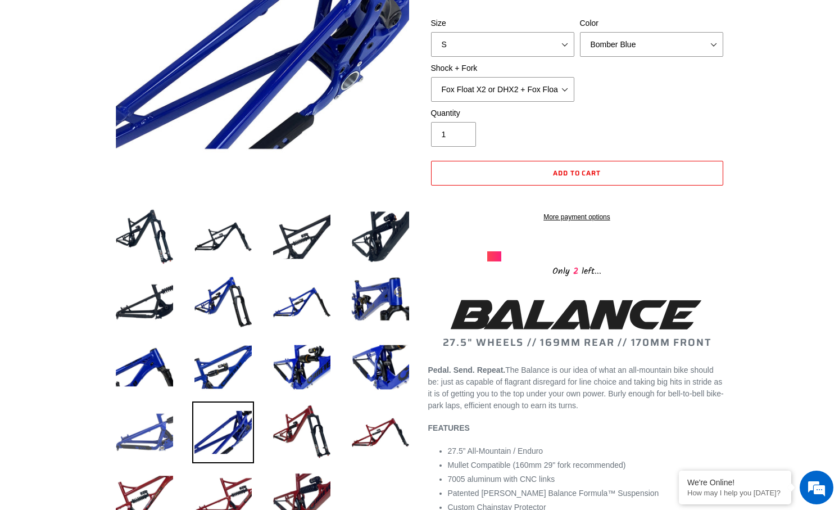
click at [151, 430] on img at bounding box center [145, 432] width 62 height 62
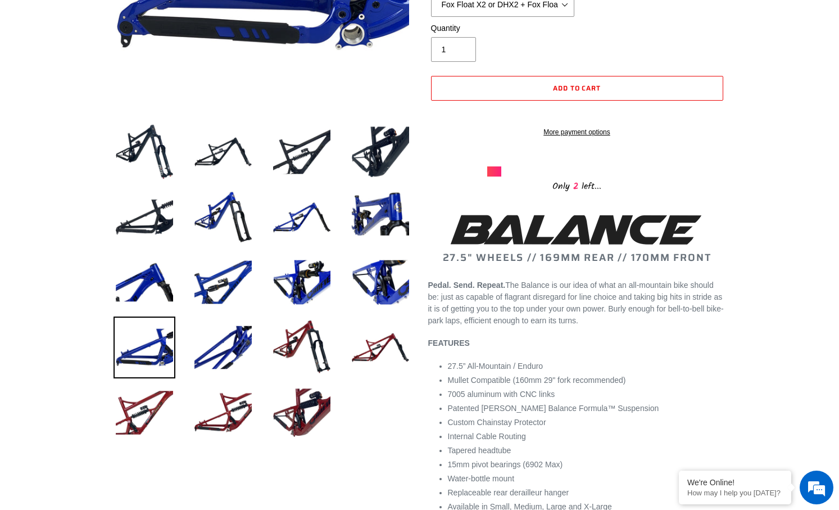
scroll to position [337, 0]
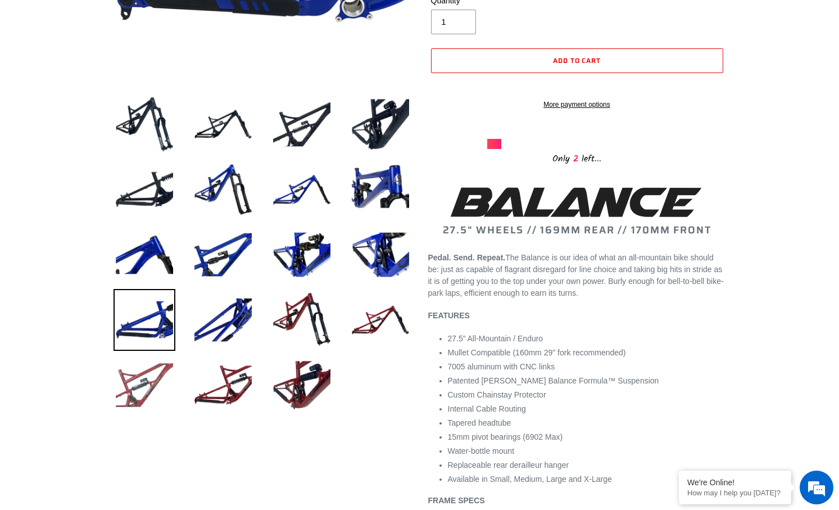
click at [155, 400] on img at bounding box center [145, 385] width 62 height 62
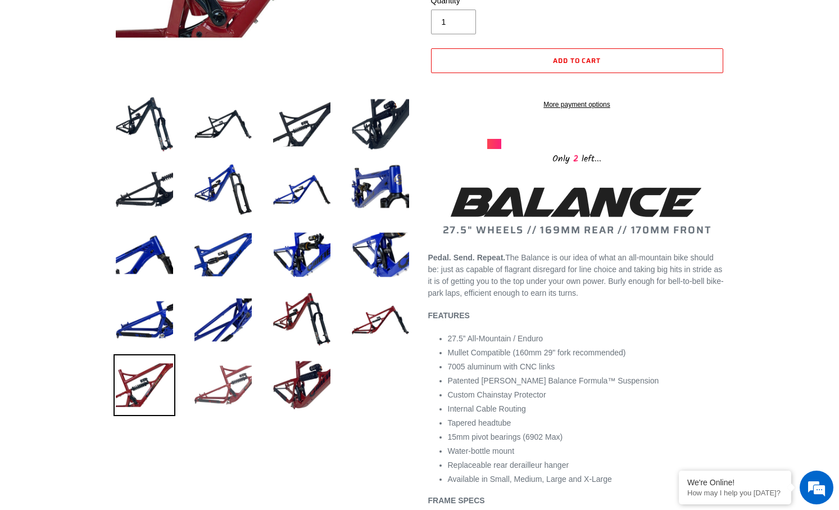
click at [206, 394] on img at bounding box center [223, 385] width 62 height 62
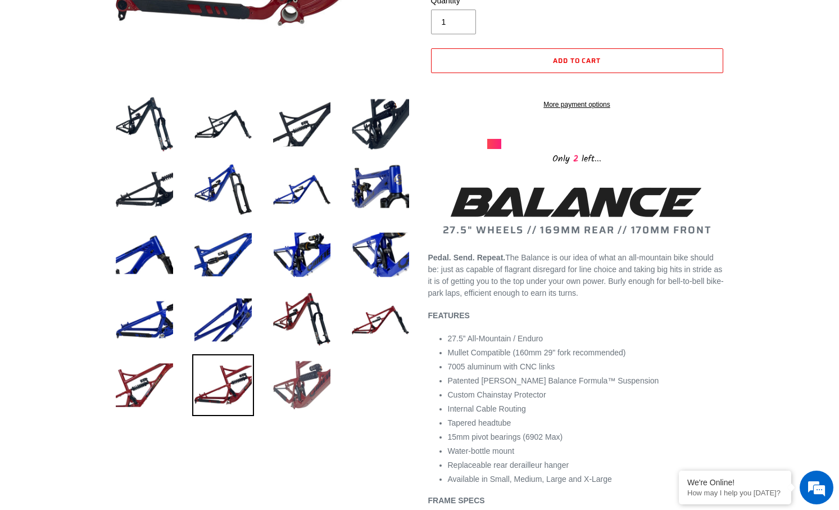
click at [311, 400] on img at bounding box center [302, 385] width 62 height 62
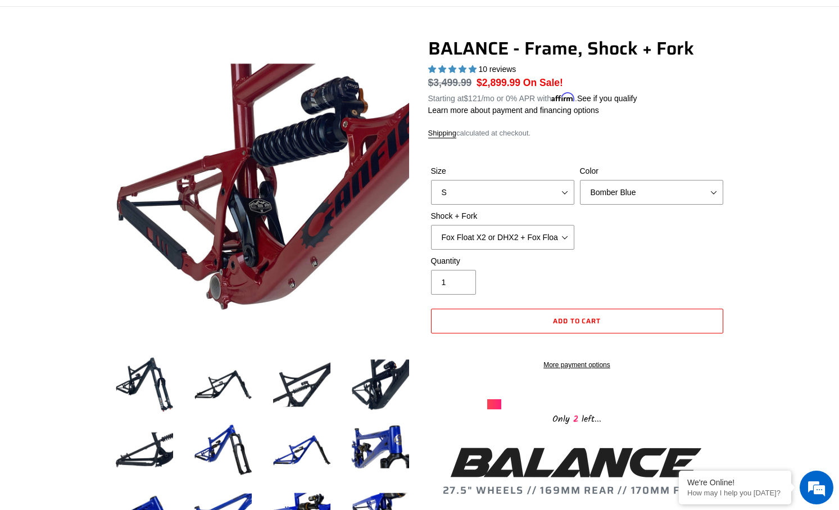
scroll to position [56, 0]
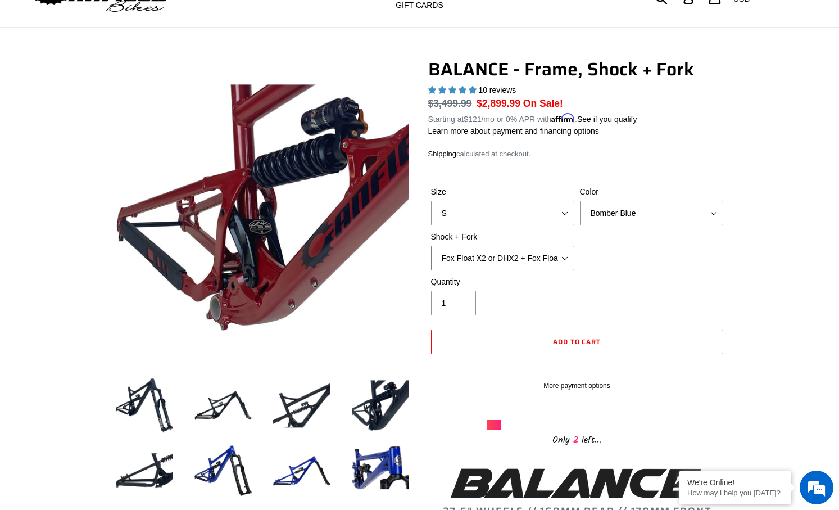
click at [535, 246] on select "Cane Creek Kitsuma Air + Helm MKII 27.5 170mm Fox Float X2 or DHX2 + Fox Float …" at bounding box center [502, 258] width 143 height 25
click at [631, 257] on div "Size S M L XL Color Bomber Blue Goat's Blood Stealth Black Shock + Fork Cane Cr…" at bounding box center [577, 231] width 298 height 90
click at [648, 214] on select "Bomber Blue Goat's Blood Stealth Black" at bounding box center [651, 213] width 143 height 25
click at [524, 305] on div "Quantity 1" at bounding box center [502, 295] width 149 height 39
click at [509, 251] on select "Cane Creek Kitsuma Air + Helm MKII 27.5 170mm Fox Float X2 or DHX2 + Fox Float …" at bounding box center [502, 258] width 143 height 25
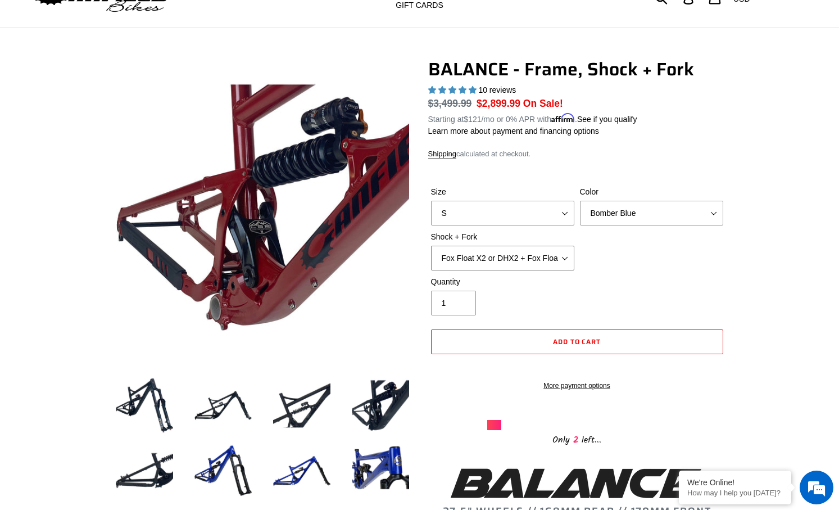
select select "RockShox Vivid ULT + RockShox Lyrik Ultimate 170mm 27.5 (red)"
click at [431, 246] on select "Cane Creek Kitsuma Air + Helm MKII 27.5 170mm Fox Float X2 or DHX2 + Fox Float …" at bounding box center [502, 258] width 143 height 25
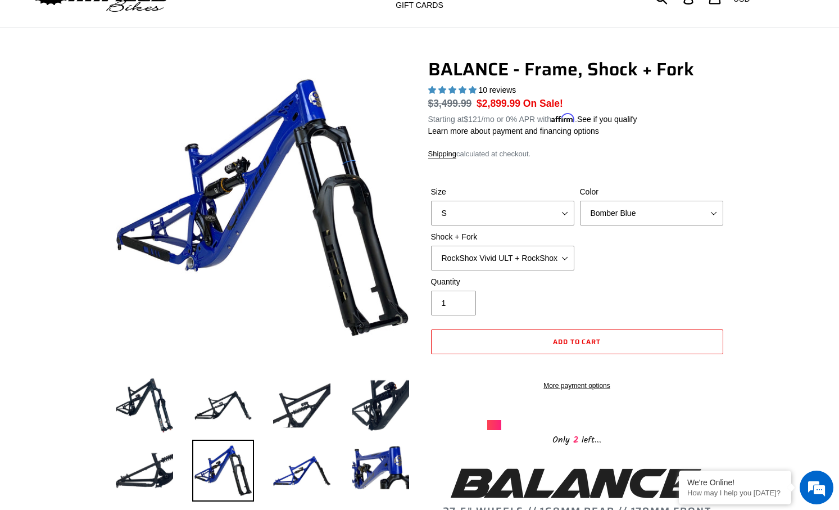
click at [666, 276] on div "Quantity 1" at bounding box center [577, 298] width 298 height 45
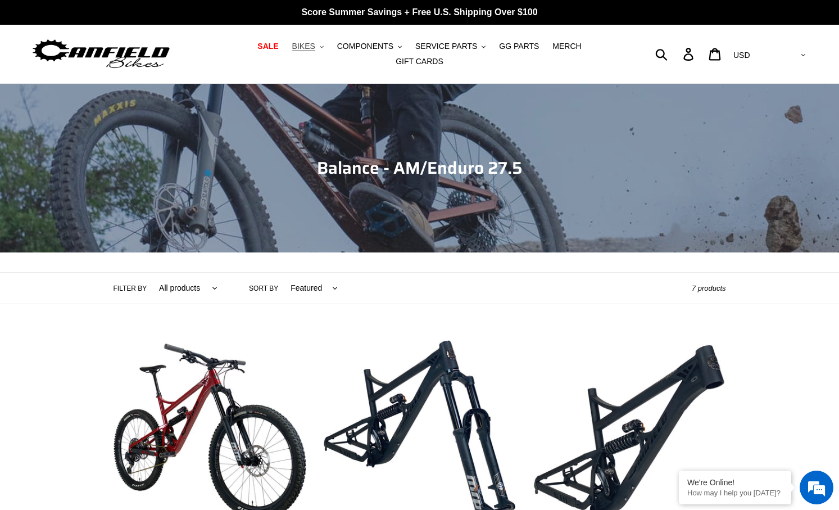
click at [292, 51] on span "BIKES" at bounding box center [303, 47] width 23 height 10
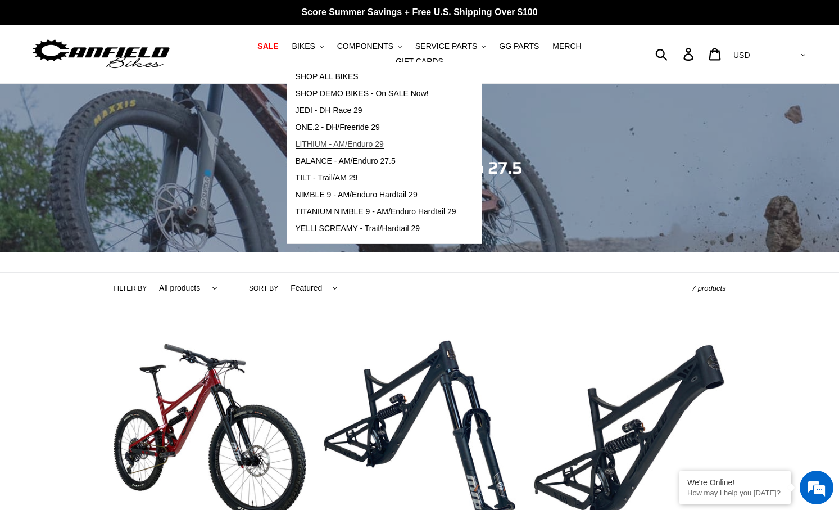
click at [351, 148] on span "LITHIUM - AM/Enduro 29" at bounding box center [340, 144] width 88 height 10
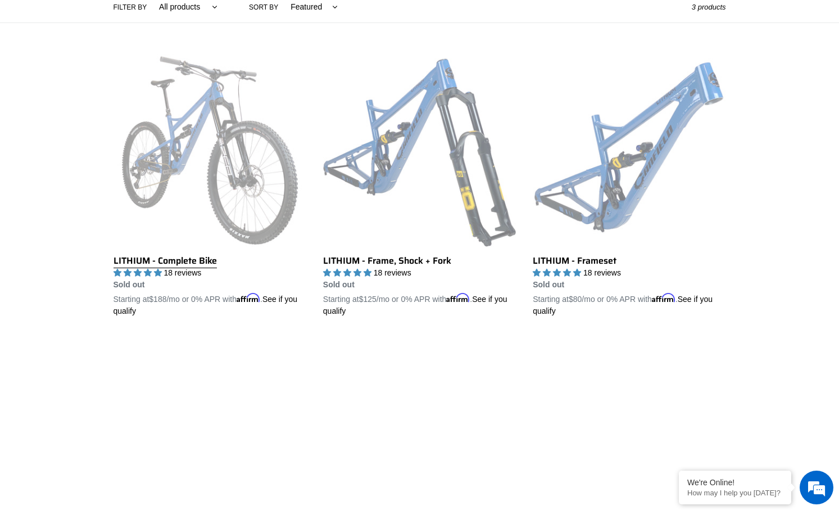
click at [168, 257] on link "LITHIUM - Complete Bike" at bounding box center [210, 185] width 193 height 263
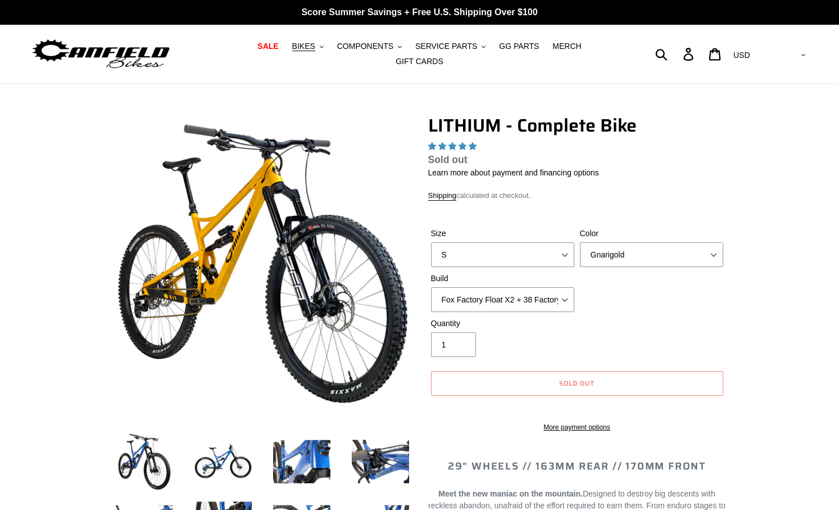
select select "highest-rating"
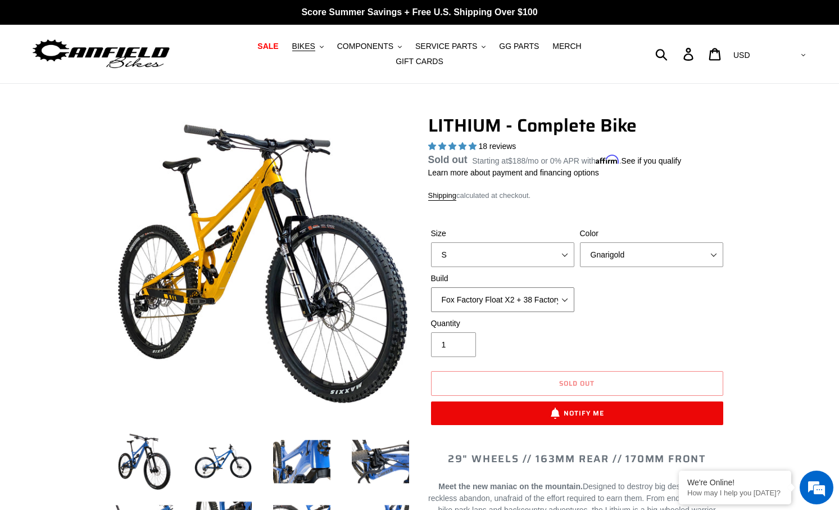
click at [545, 290] on select "Fox Factory Float X2 + 38 Factory Grip 2 170 + SRAM GX Fox Factory Float X2 + 3…" at bounding box center [502, 299] width 143 height 25
select select "RockShox Vivid ULT Coil + Zeb ULT Chg 3 + SRAM GX"
click at [431, 294] on select "Fox Factory Float X2 + 38 Factory Grip 2 170 + SRAM GX Fox Factory Float X2 + 3…" at bounding box center [502, 299] width 143 height 25
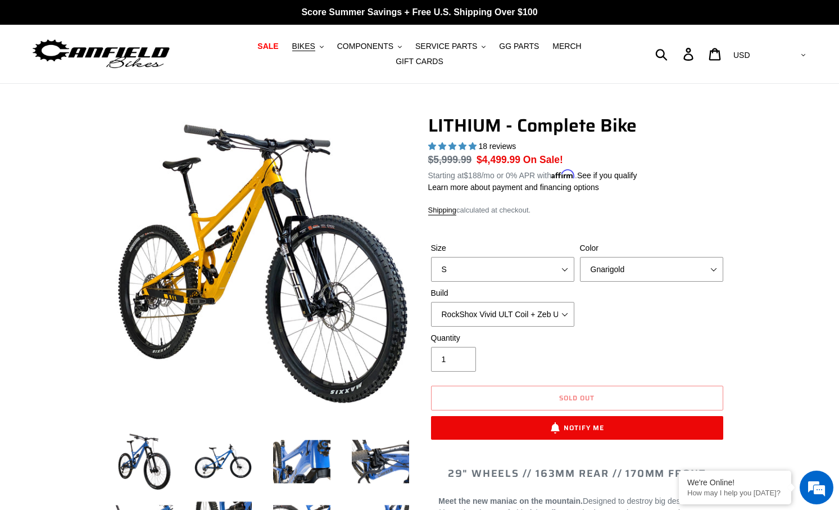
click at [697, 322] on div "Size S M L XL Color Gnarigold Blue Velvet Stealth Black Build Fox Factory Float…" at bounding box center [577, 287] width 298 height 90
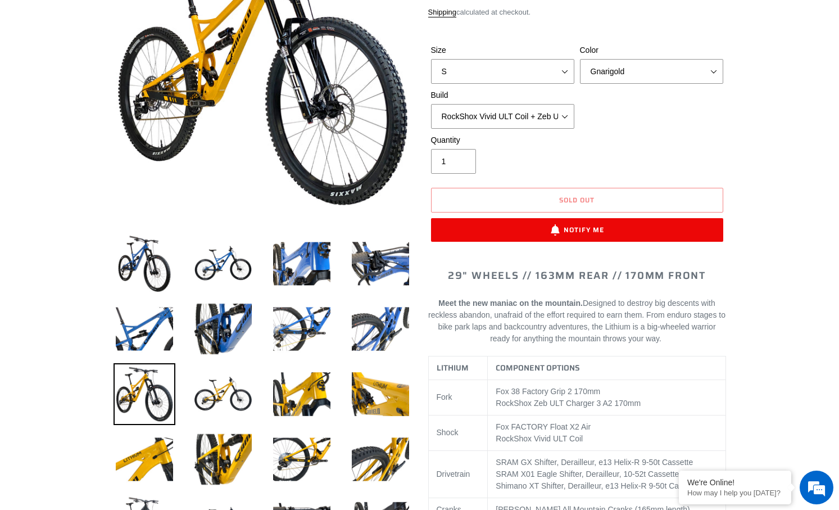
scroll to position [225, 0]
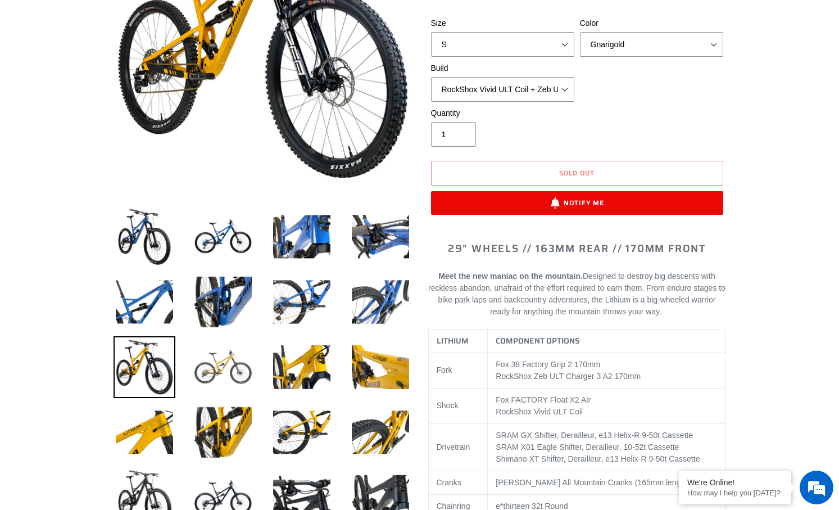
click at [237, 355] on img at bounding box center [223, 367] width 62 height 62
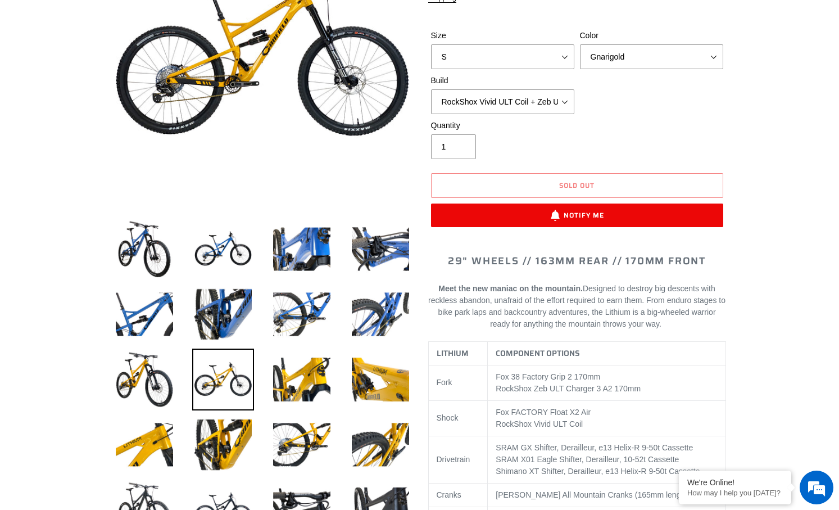
scroll to position [394, 0]
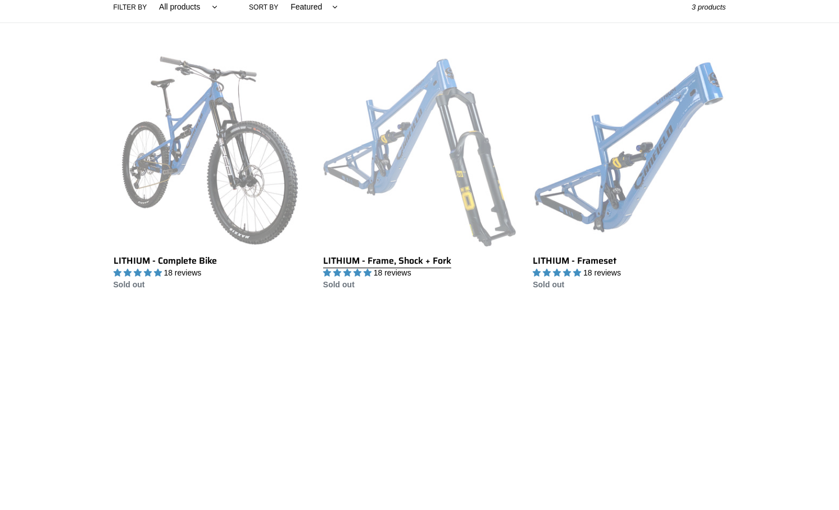
click at [433, 181] on link "LITHIUM - Frame, Shock + Fork" at bounding box center [419, 172] width 193 height 237
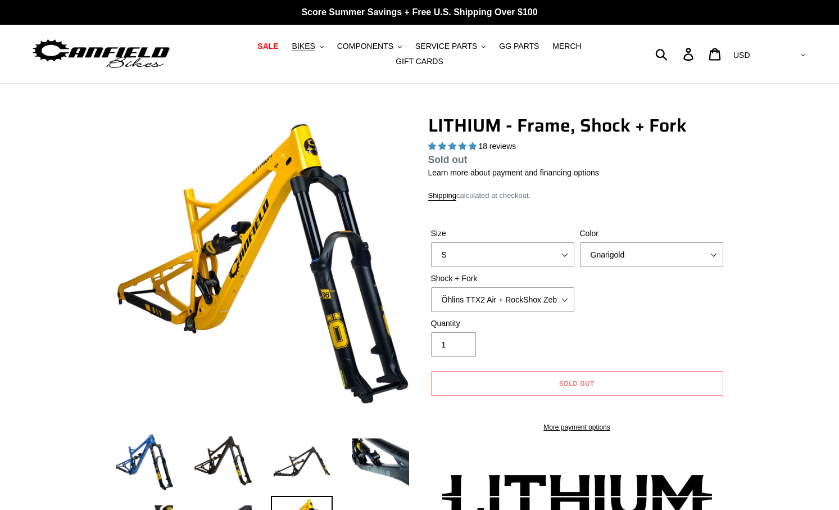
select select "highest-rating"
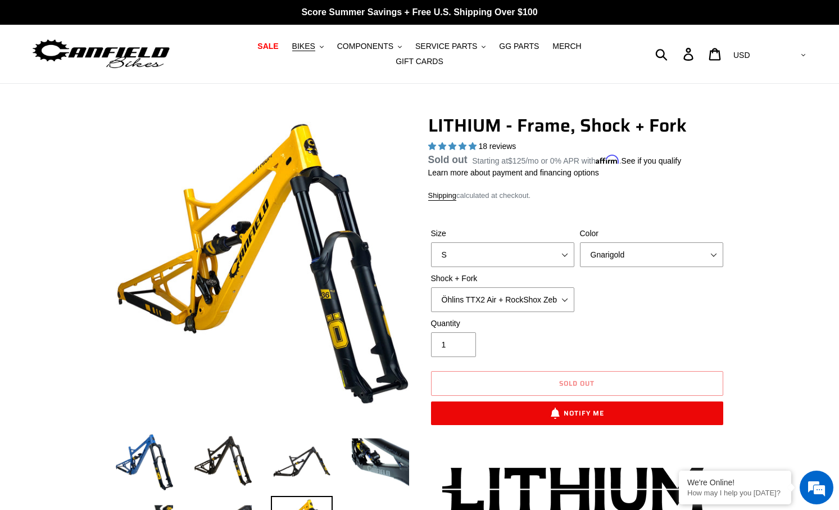
click at [681, 307] on div "Size S M L XL Color Gnarigold Blue Velvet Stealth Black Shock + Fork Öhlins TTX…" at bounding box center [577, 273] width 298 height 90
click at [568, 294] on select "Öhlins TTX2 Air + RockShox Zeb Ultimate 170mm Fox FLOAT X2 Factory + Fox 38 FLO…" at bounding box center [502, 299] width 143 height 25
select select "Fox FLOAT X2 Factory + Fox 38 FLOAT Factory 170mm"
click at [431, 294] on select "Öhlins TTX2 Air + RockShox Zeb Ultimate 170mm Fox FLOAT X2 Factory + Fox 38 FLO…" at bounding box center [502, 299] width 143 height 25
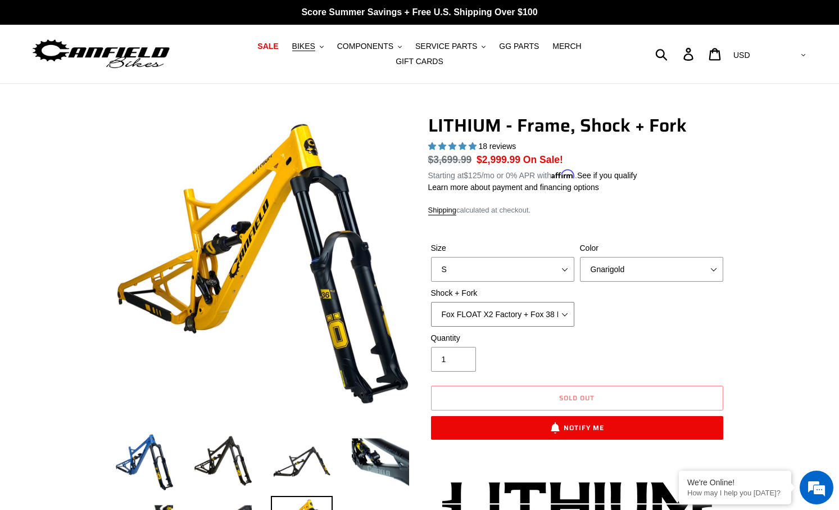
scroll to position [56, 0]
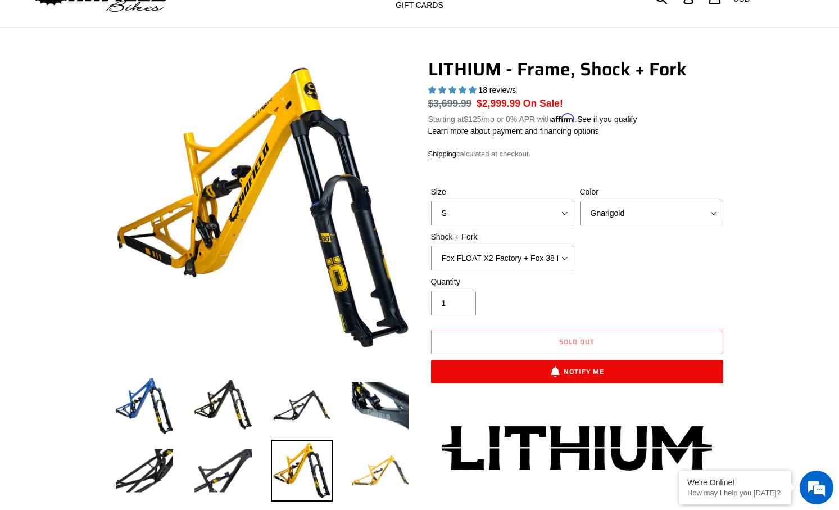
click at [383, 481] on img at bounding box center [381, 471] width 62 height 62
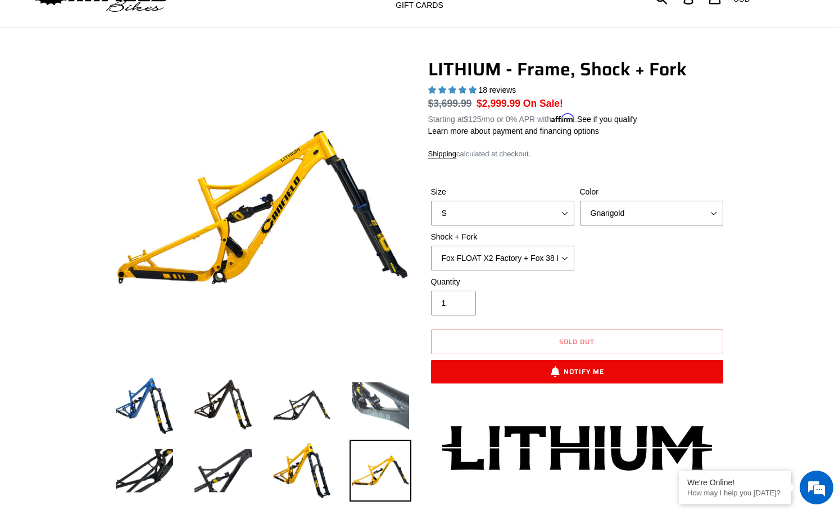
click at [390, 387] on img at bounding box center [381, 405] width 62 height 62
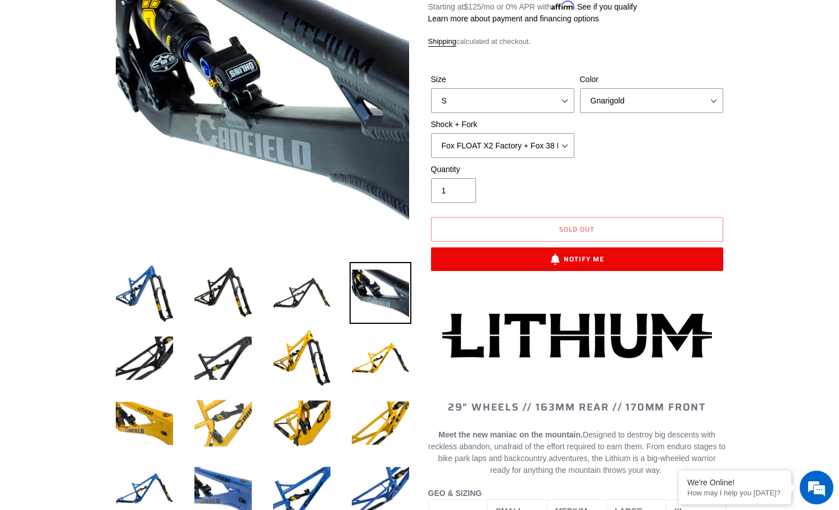
scroll to position [0, 0]
click at [233, 417] on img at bounding box center [223, 423] width 62 height 62
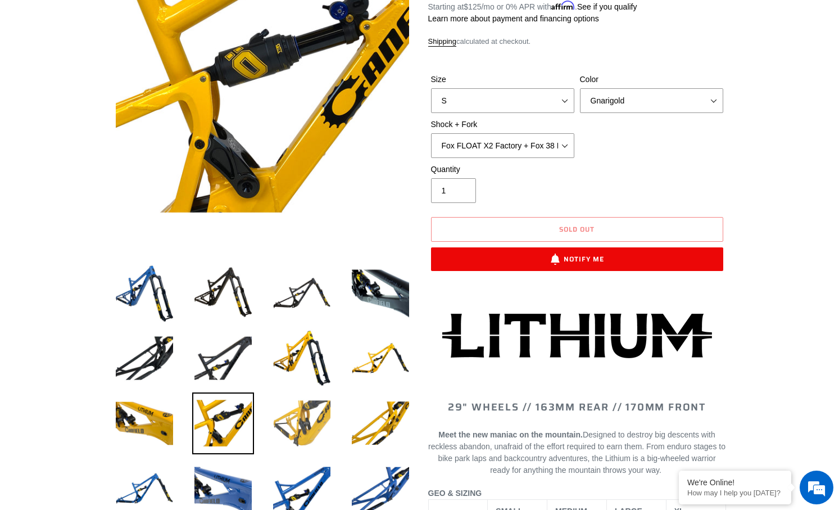
click at [311, 426] on img at bounding box center [302, 423] width 62 height 62
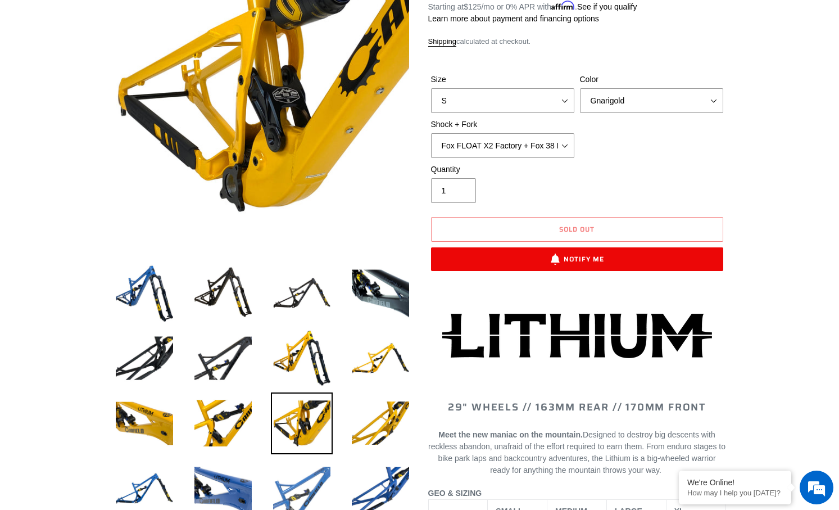
click at [318, 480] on img at bounding box center [302, 489] width 62 height 62
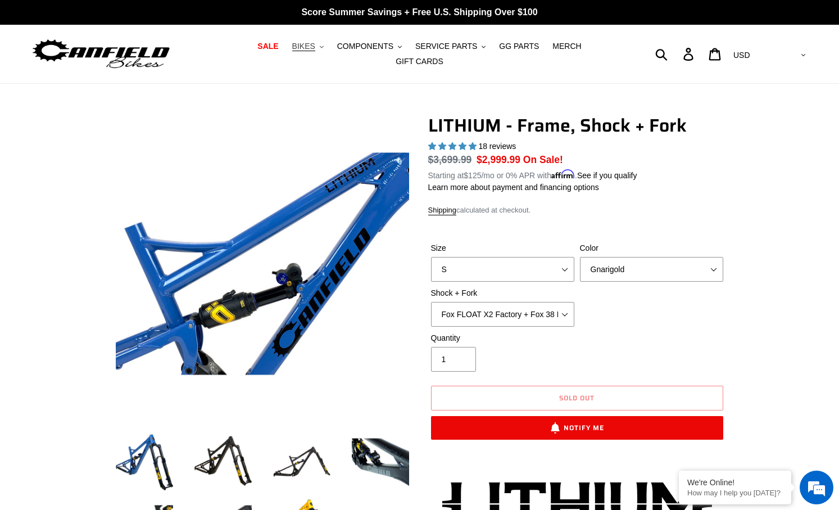
click at [296, 54] on button "BIKES .cls-1{fill:#231f20}" at bounding box center [308, 46] width 43 height 15
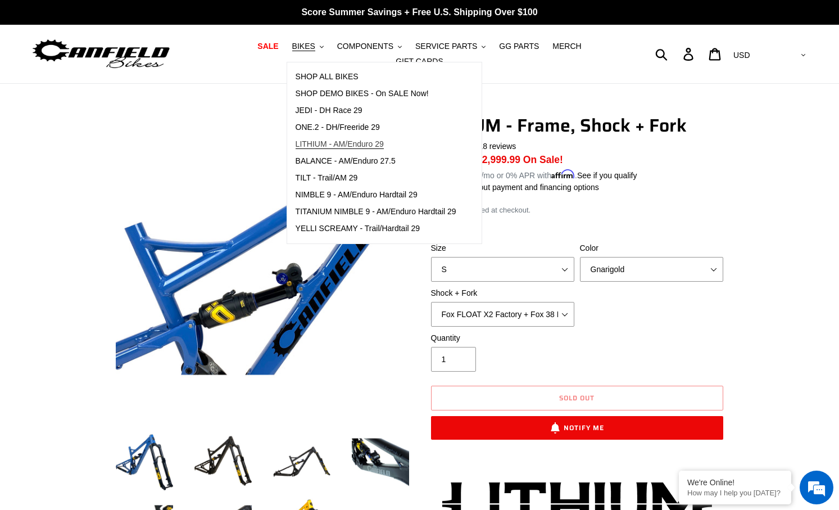
click at [341, 146] on span "LITHIUM - AM/Enduro 29" at bounding box center [340, 144] width 88 height 10
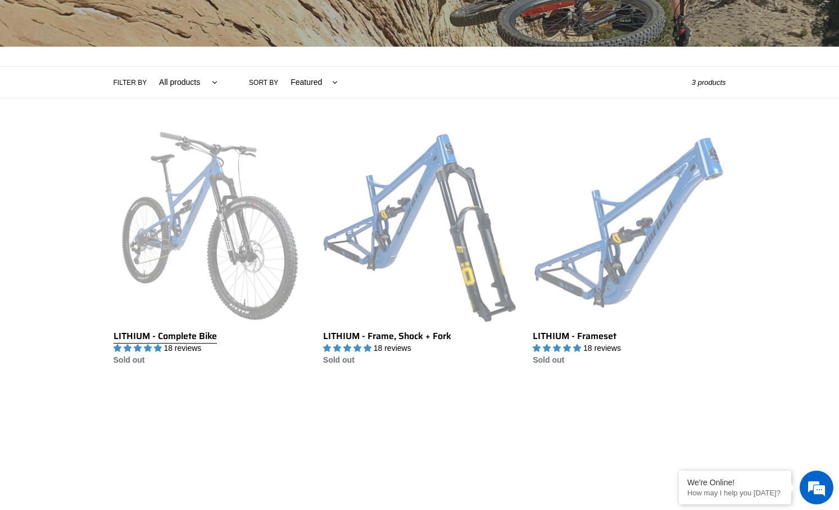
scroll to position [225, 0]
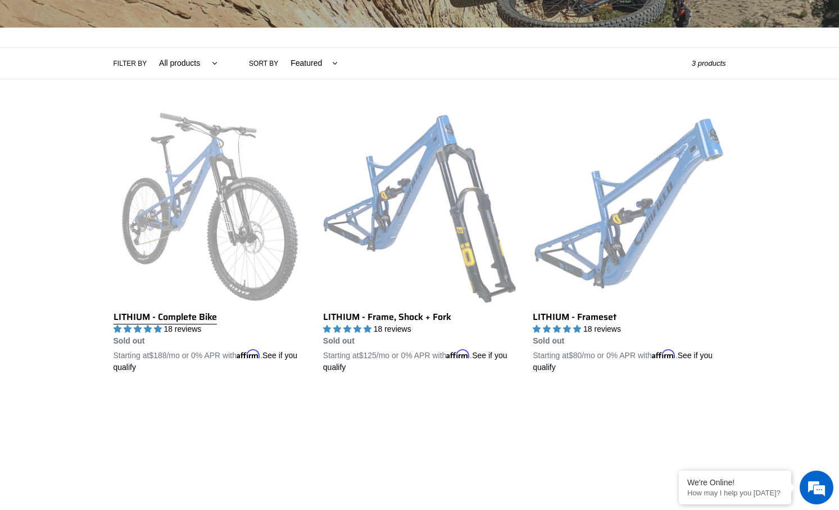
click at [248, 259] on link "LITHIUM - Complete Bike" at bounding box center [210, 241] width 193 height 263
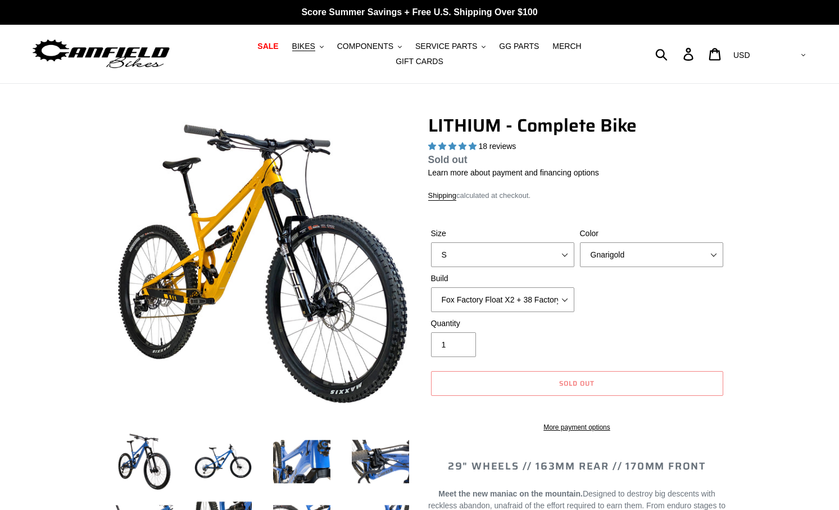
select select "highest-rating"
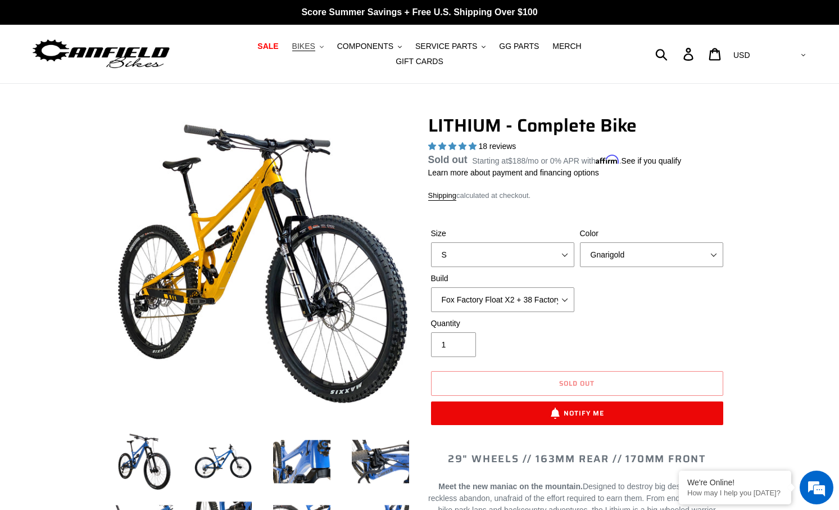
click at [292, 51] on span "BIKES" at bounding box center [303, 47] width 23 height 10
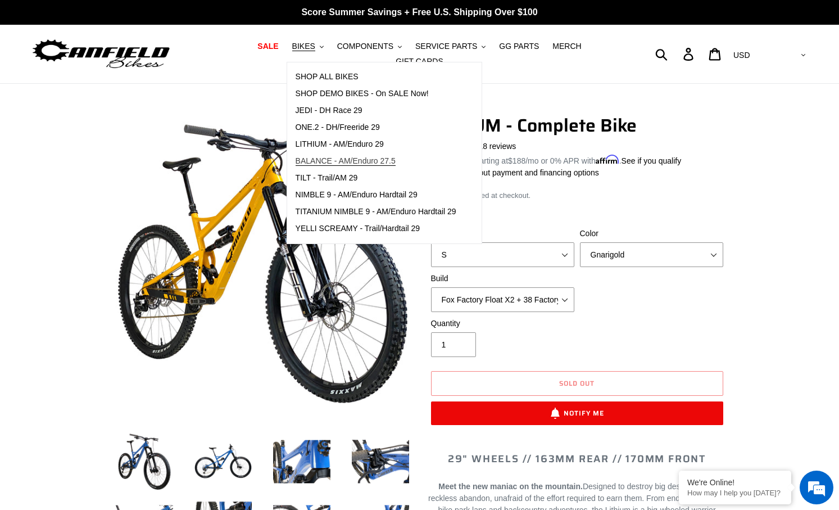
click at [345, 164] on span "BALANCE - AM/Enduro 27.5" at bounding box center [346, 161] width 100 height 10
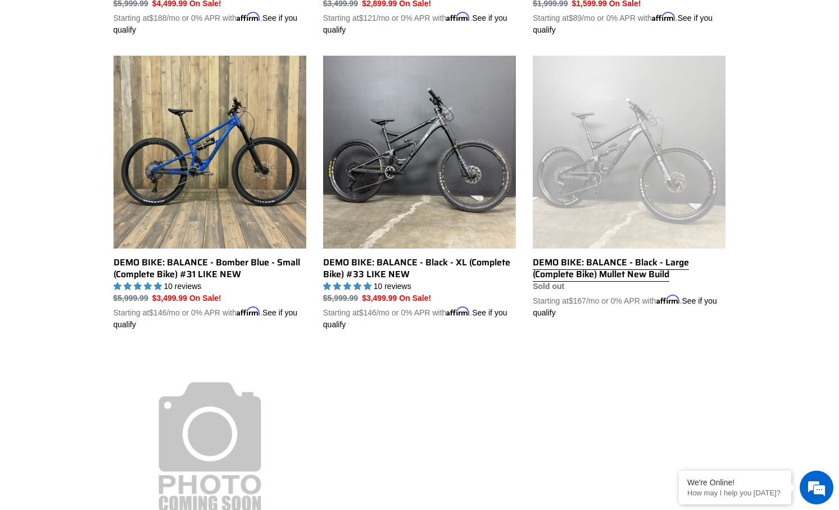
click at [645, 207] on link "DEMO BIKE: BALANCE - Black - Large (Complete Bike) Mullet New Build" at bounding box center [629, 187] width 193 height 263
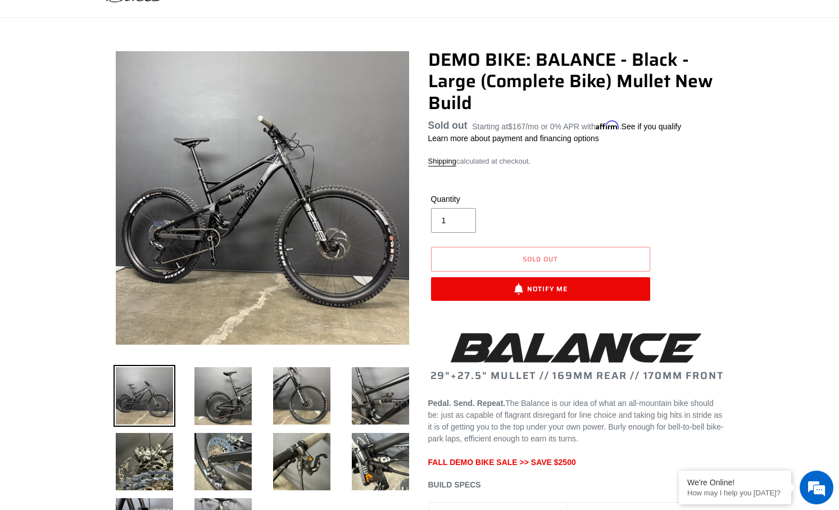
scroll to position [112, 0]
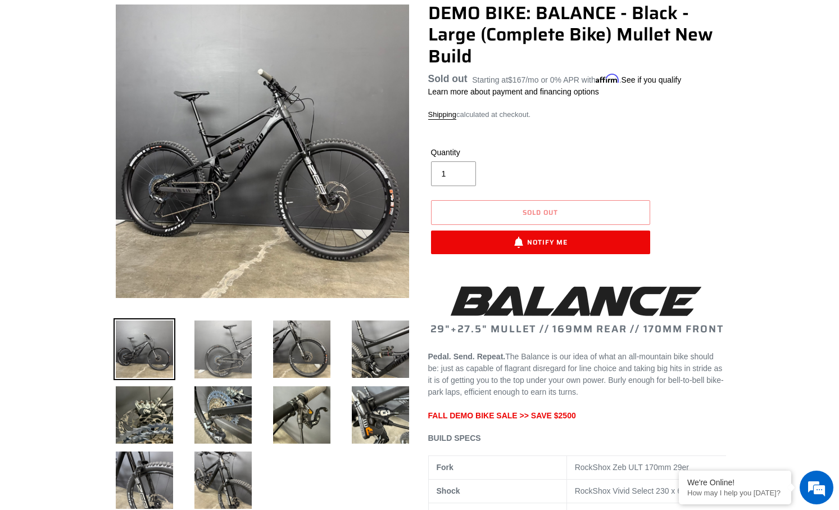
click at [210, 331] on img at bounding box center [223, 349] width 62 height 62
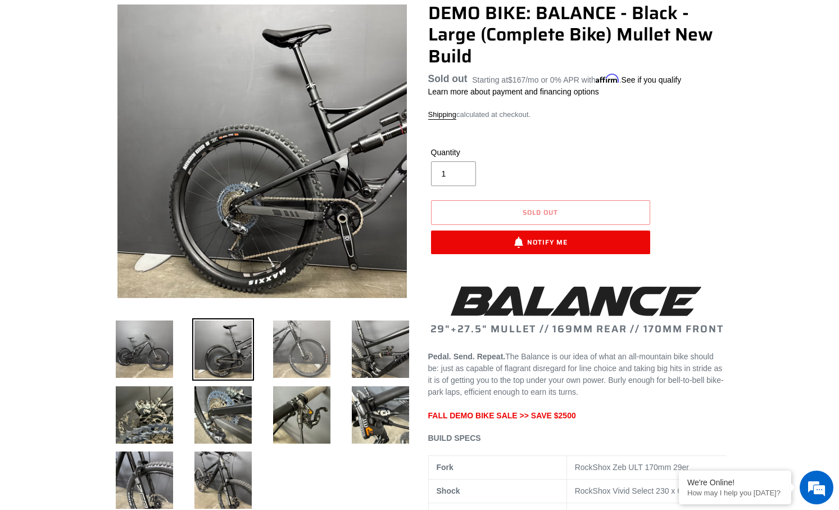
click at [284, 332] on img at bounding box center [302, 349] width 62 height 62
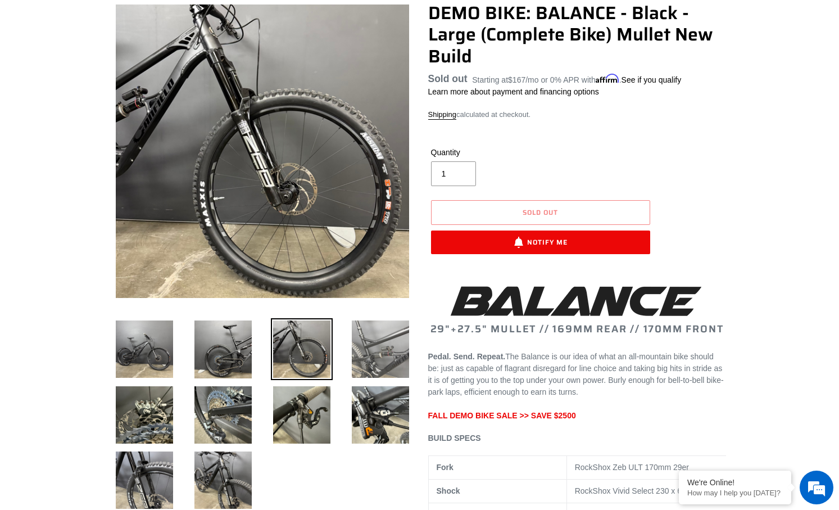
click at [377, 338] on img at bounding box center [381, 349] width 62 height 62
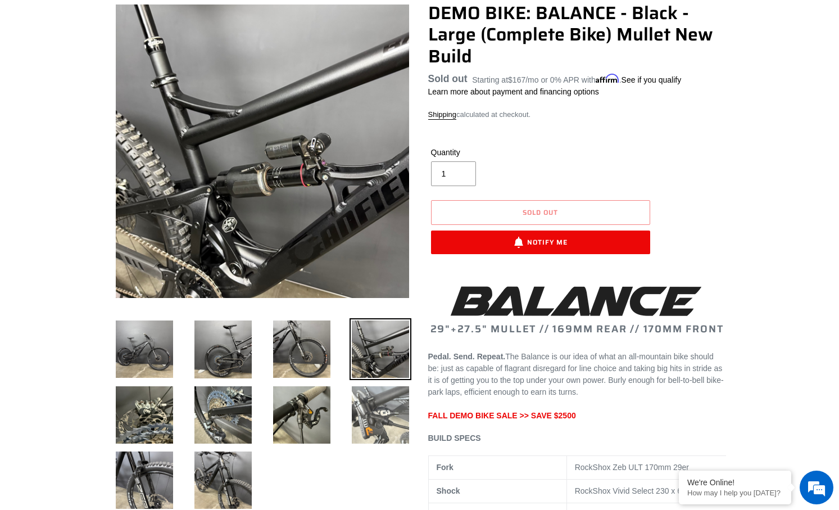
click at [392, 406] on img at bounding box center [381, 415] width 62 height 62
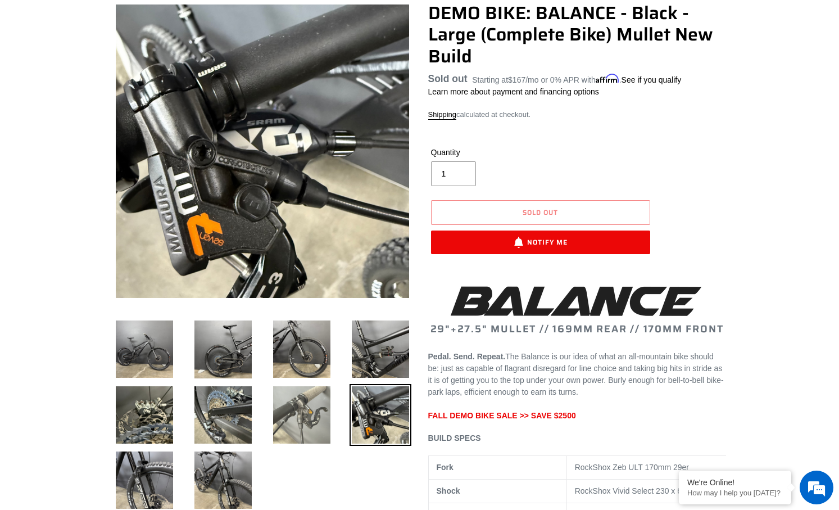
click at [320, 408] on img at bounding box center [302, 415] width 62 height 62
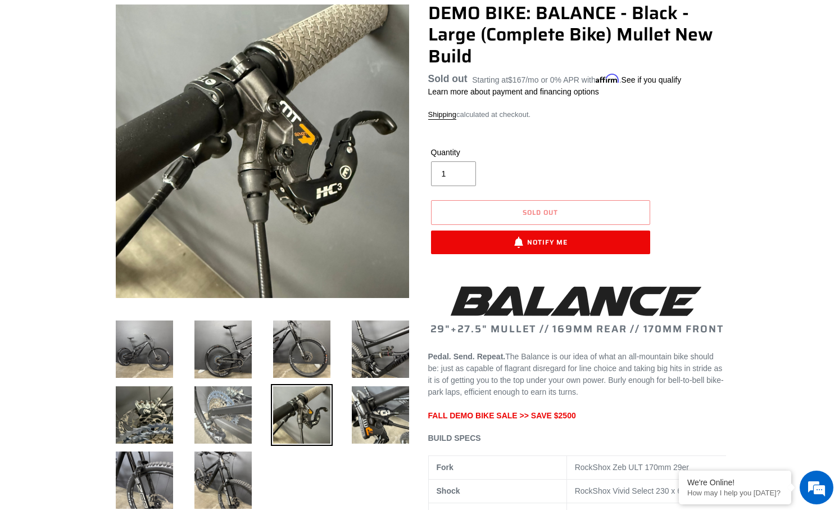
click at [220, 397] on img at bounding box center [223, 415] width 62 height 62
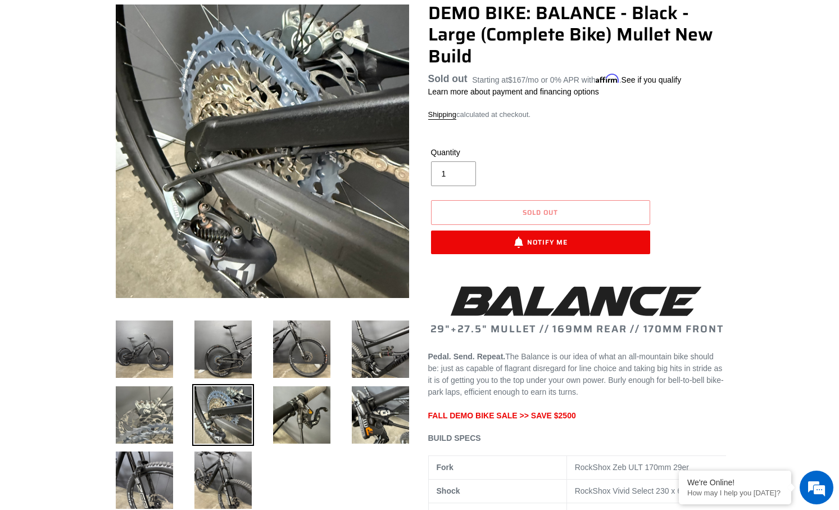
click at [139, 396] on img at bounding box center [145, 415] width 62 height 62
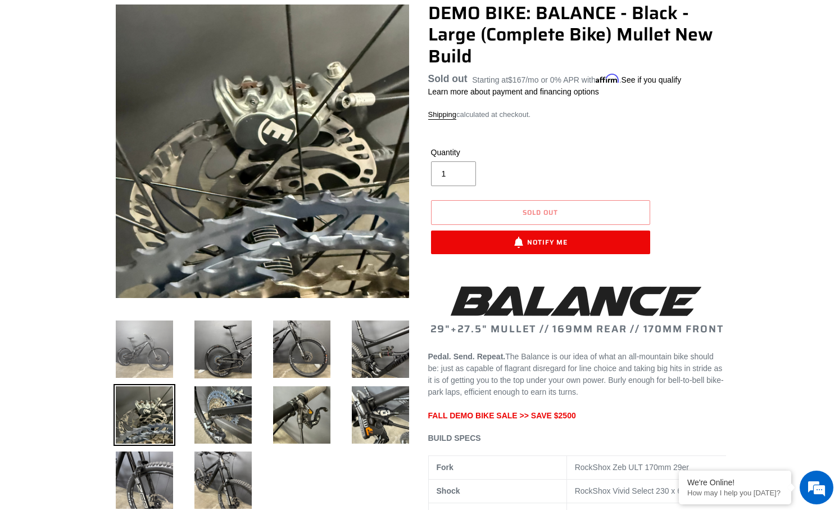
click at [146, 358] on img at bounding box center [145, 349] width 62 height 62
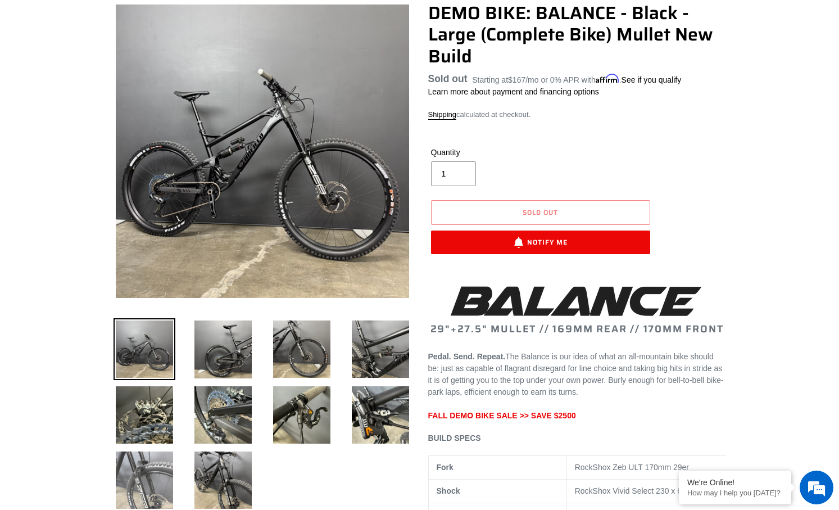
click at [161, 449] on img at bounding box center [145, 480] width 62 height 62
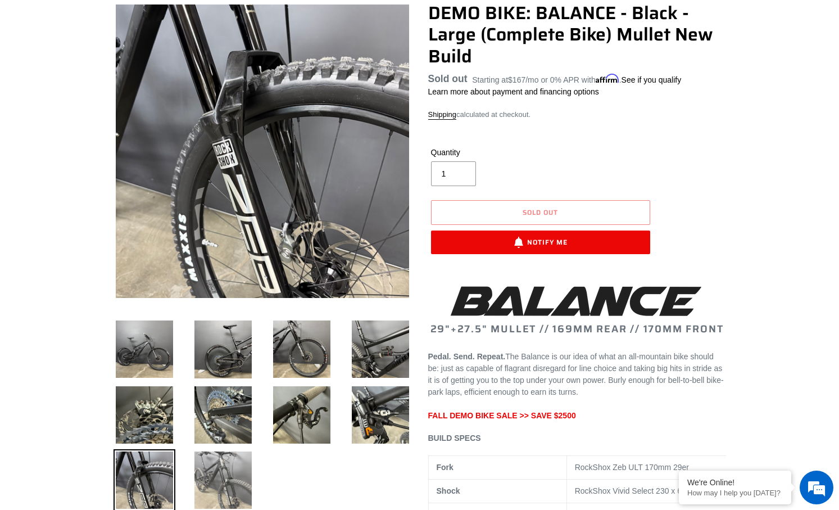
scroll to position [0, 0]
click at [206, 458] on img at bounding box center [223, 480] width 62 height 62
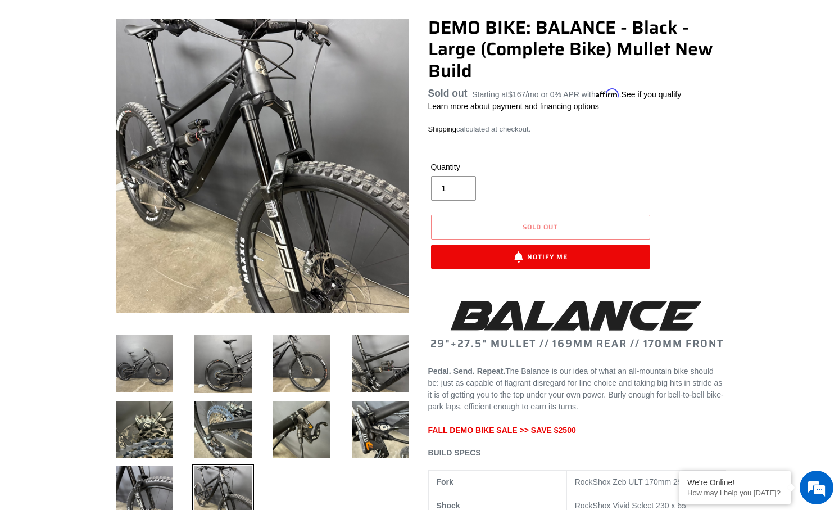
scroll to position [112, 0]
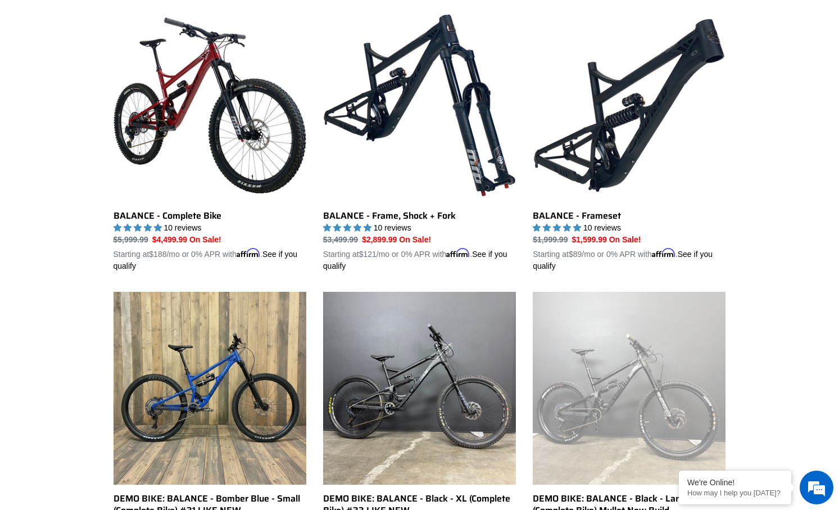
scroll to position [225, 0]
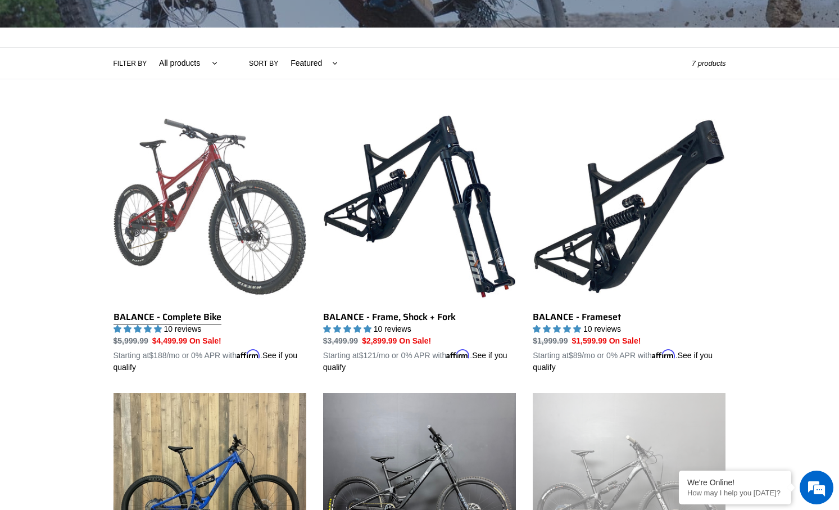
click at [184, 212] on link "BALANCE - Complete Bike" at bounding box center [210, 241] width 193 height 263
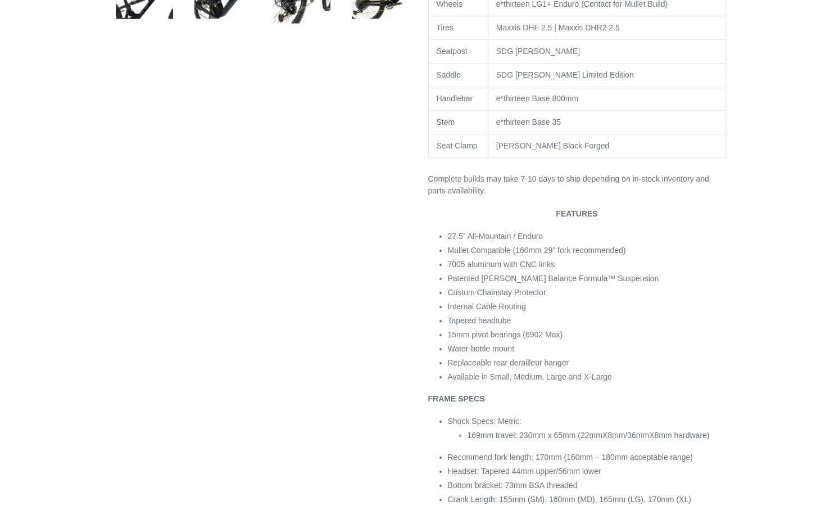
select select "highest-rating"
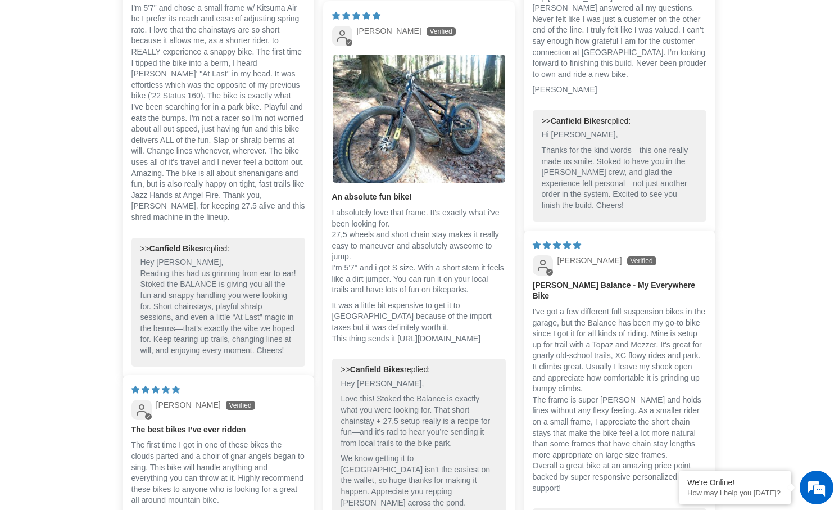
scroll to position [3194, 0]
